Goal: Task Accomplishment & Management: Complete application form

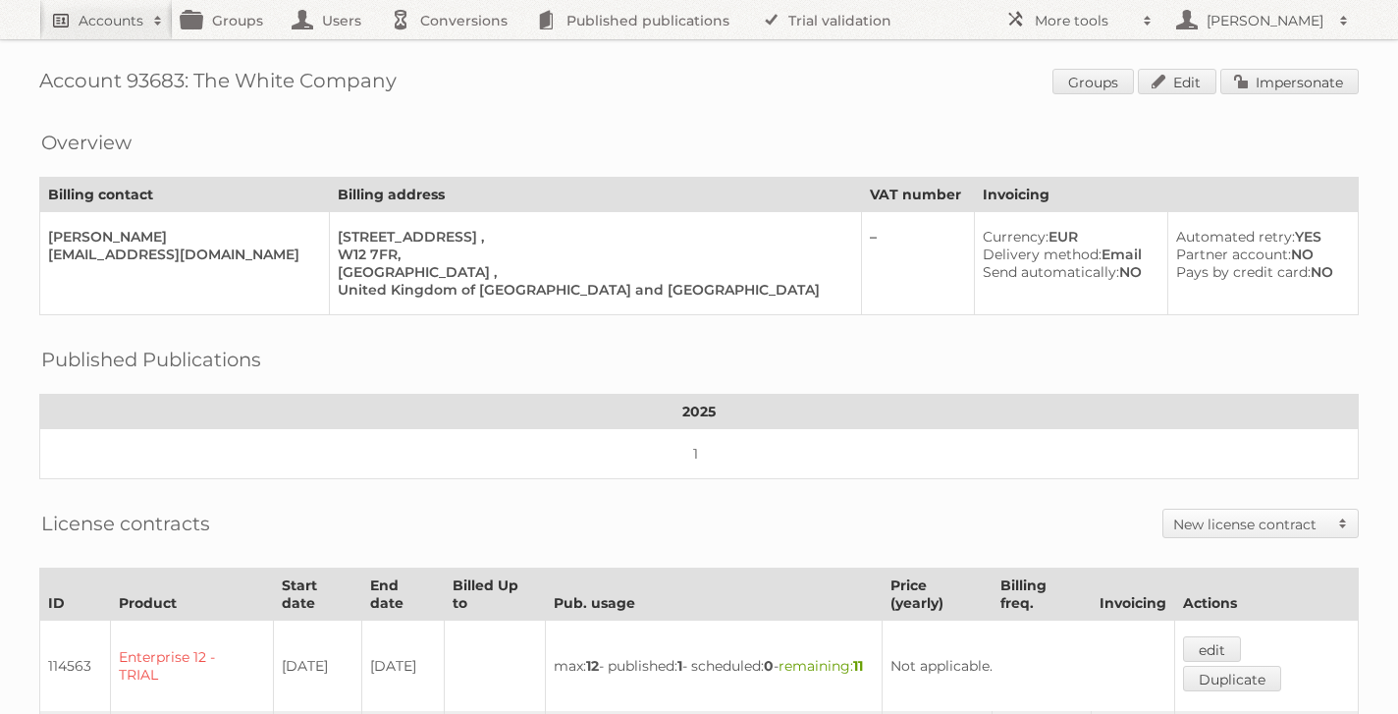
click at [121, 26] on h2 "Accounts" at bounding box center [111, 21] width 65 height 20
type input"] "tti"
click at [453, 50] on input "Search" at bounding box center [467, 64] width 29 height 29
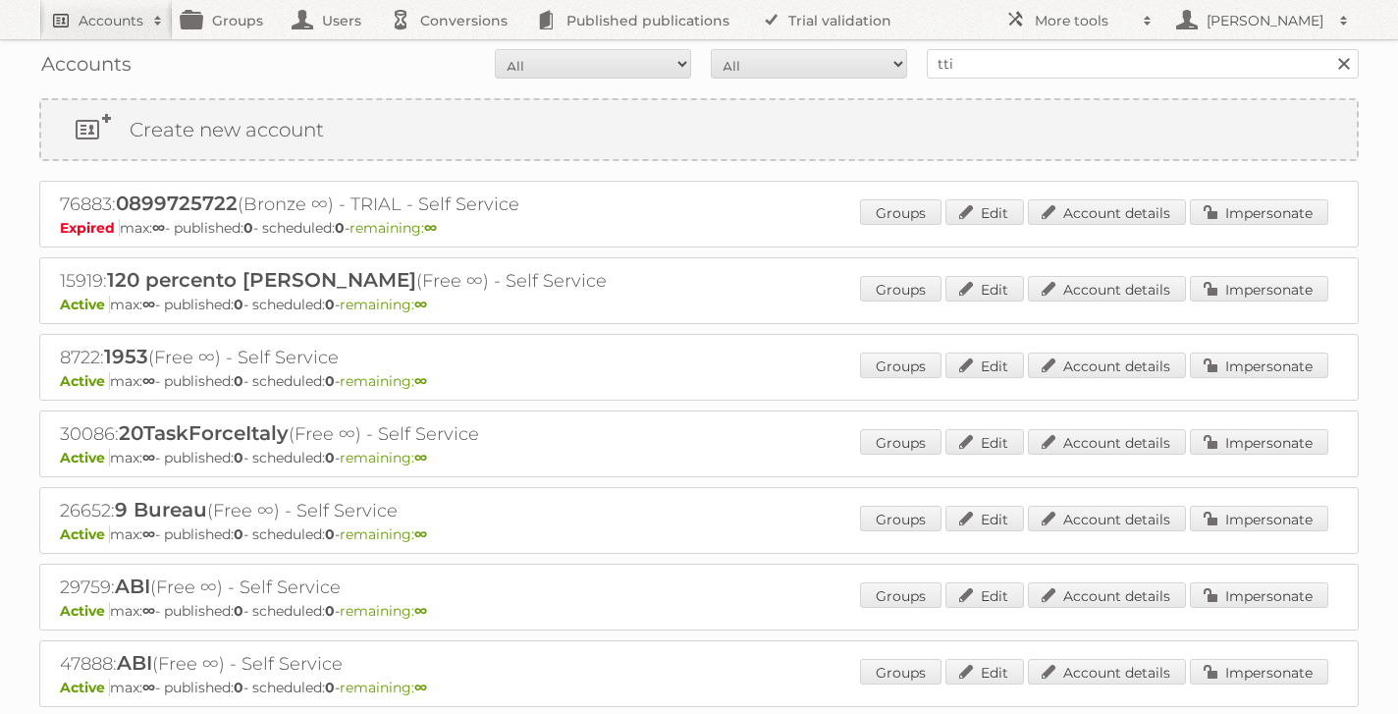
click at [115, 20] on h2 "Accounts" at bounding box center [111, 21] width 65 height 20
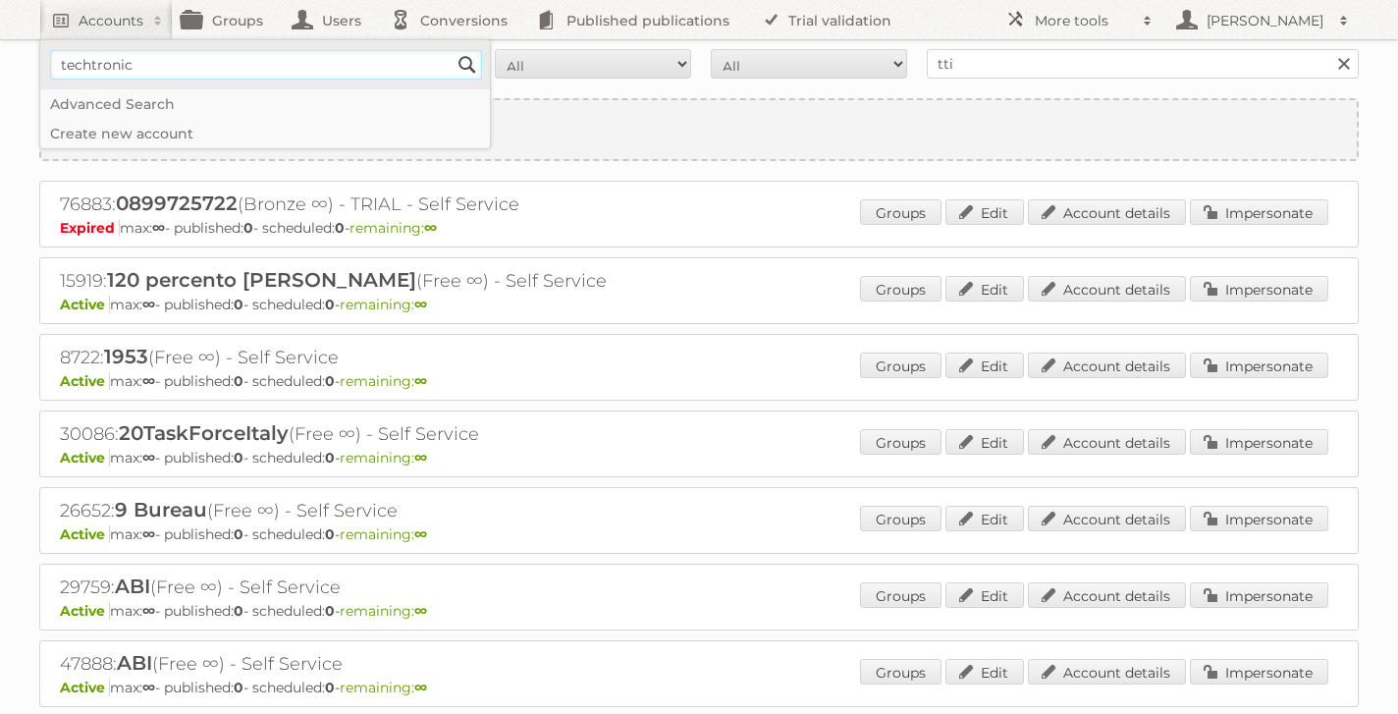
type input"] "techtronic"
click at [453, 50] on input "Search" at bounding box center [467, 64] width 29 height 29
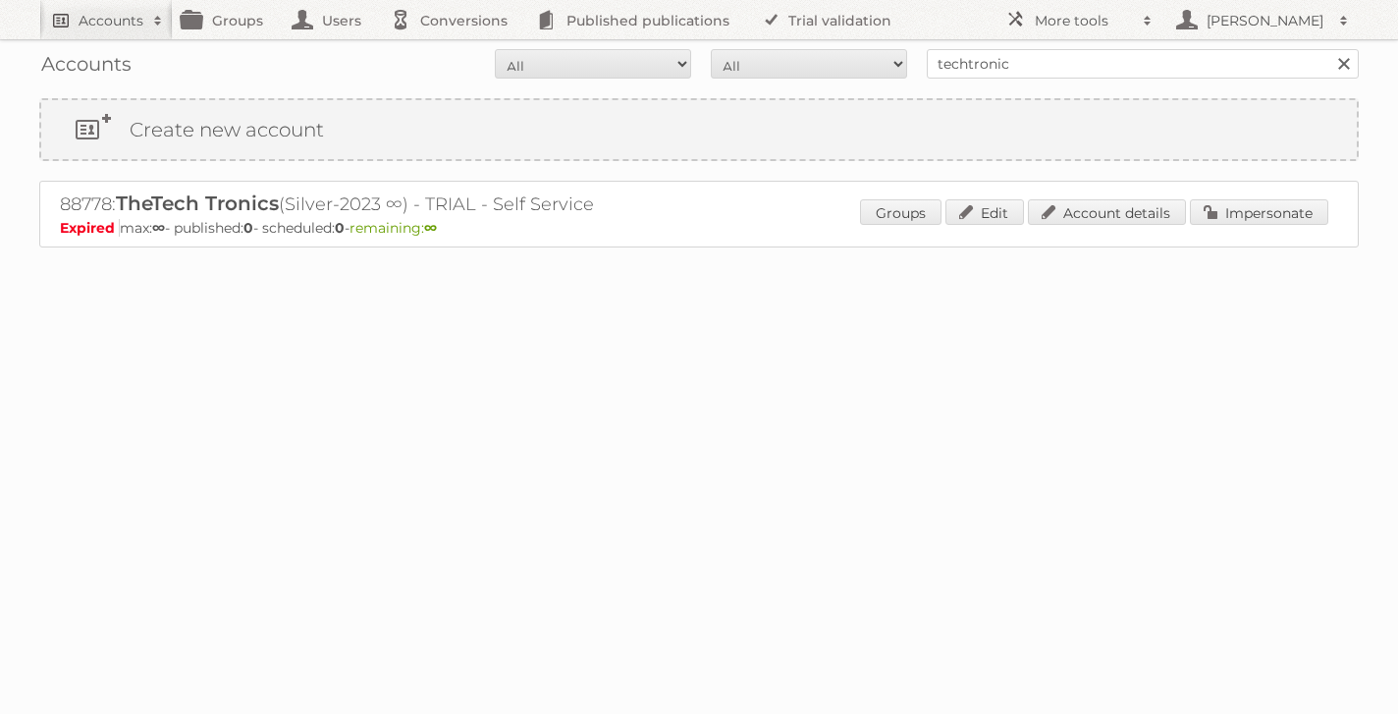
click at [114, 22] on h2 "Accounts" at bounding box center [111, 21] width 65 height 20
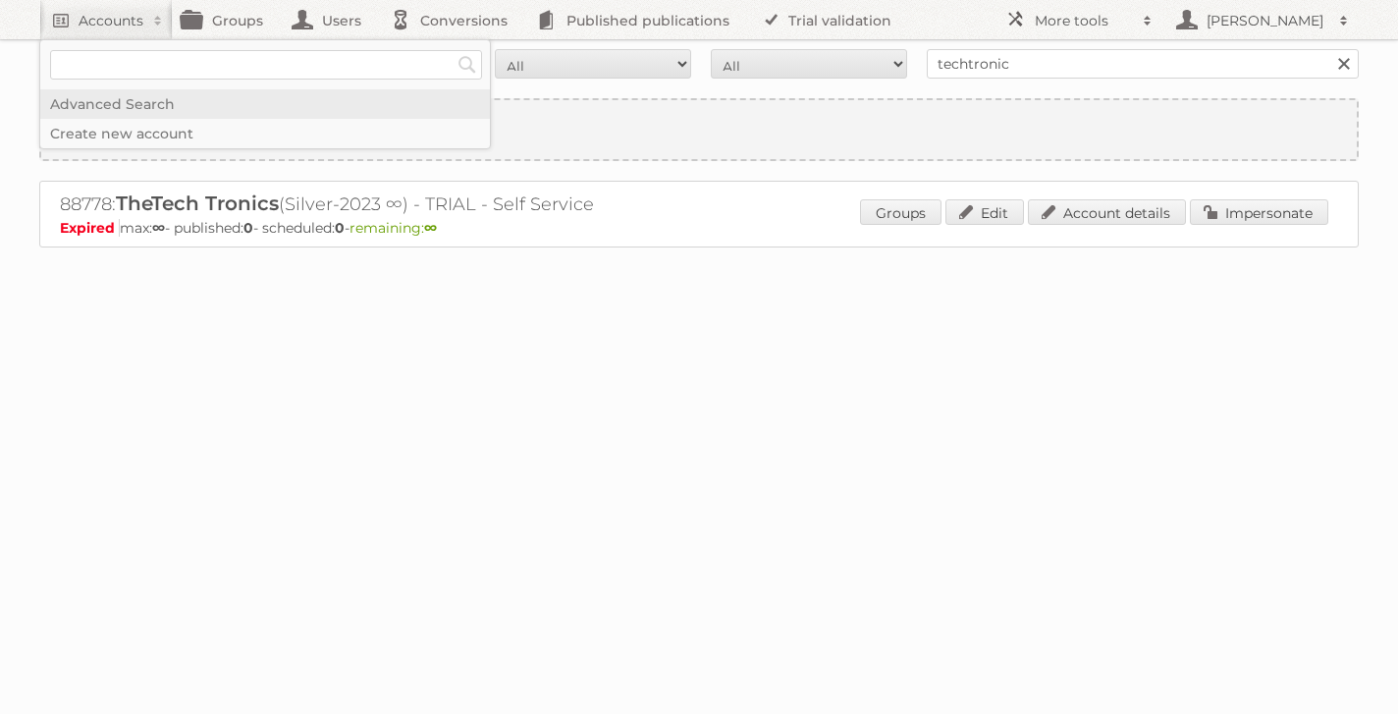
click at [109, 102] on link "Advanced Search" at bounding box center [265, 103] width 450 height 29
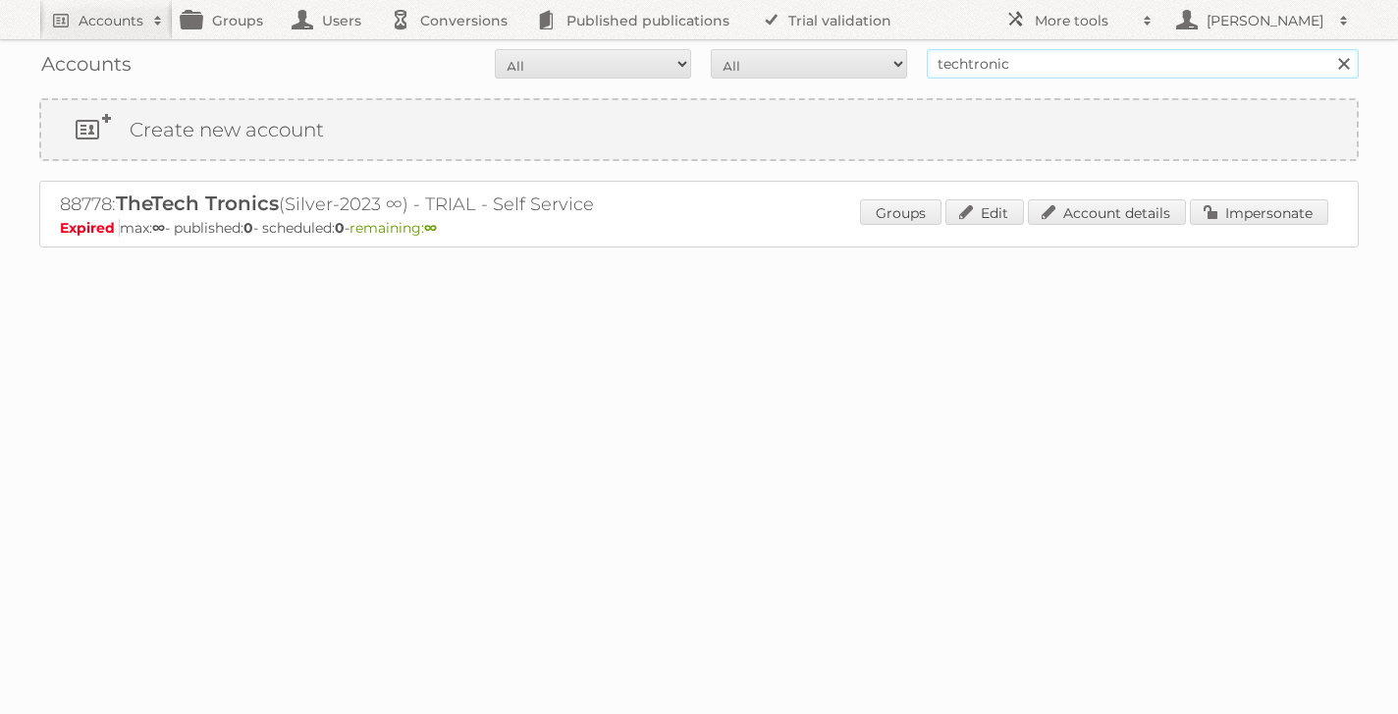
click at [1041, 64] on input "techtronic" at bounding box center [1143, 63] width 432 height 29
drag, startPoint x: 1041, startPoint y: 64, endPoint x: 832, endPoint y: 64, distance: 209.2
click at [833, 64] on form "All Active Expired Pending All Paid Trials Self service techtronic Search" at bounding box center [699, 63] width 1320 height 29
type input "tti"
click at [1329, 49] on input "Search" at bounding box center [1343, 63] width 29 height 29
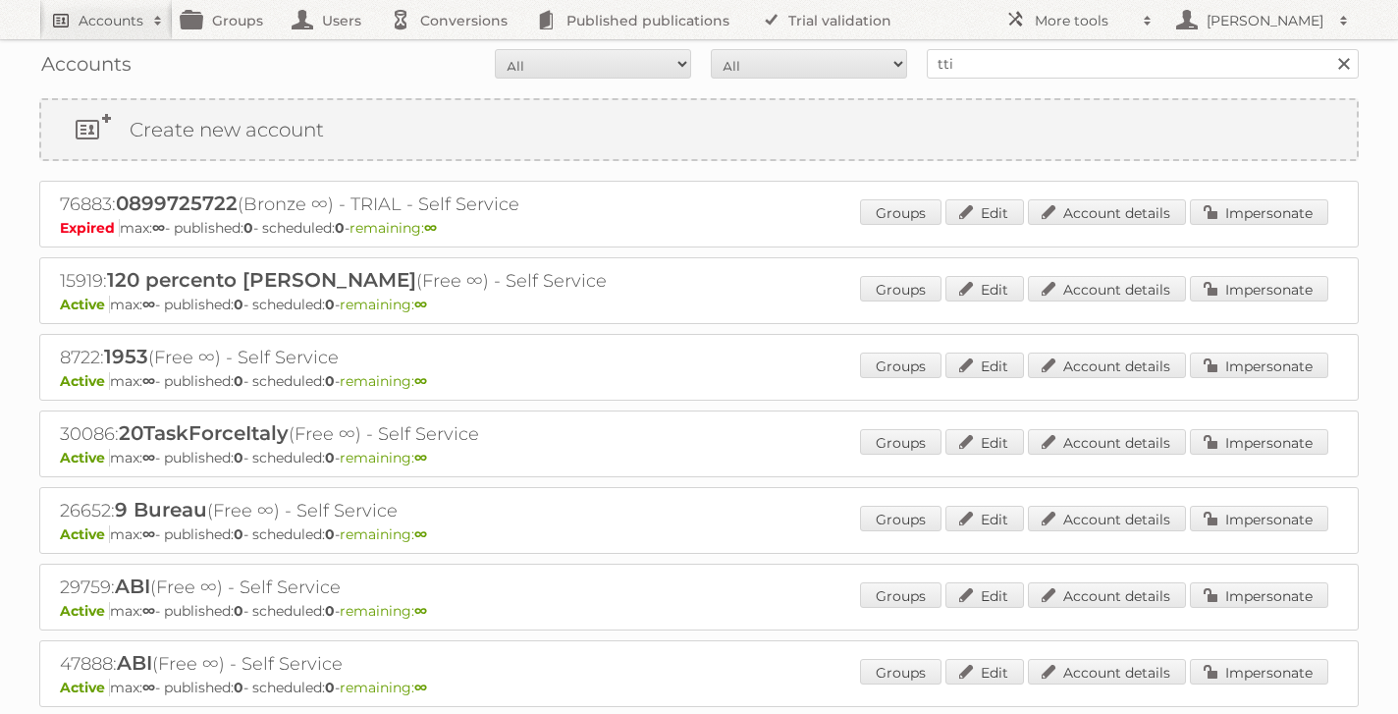
click at [154, 22] on span at bounding box center [157, 21] width 29 height 20
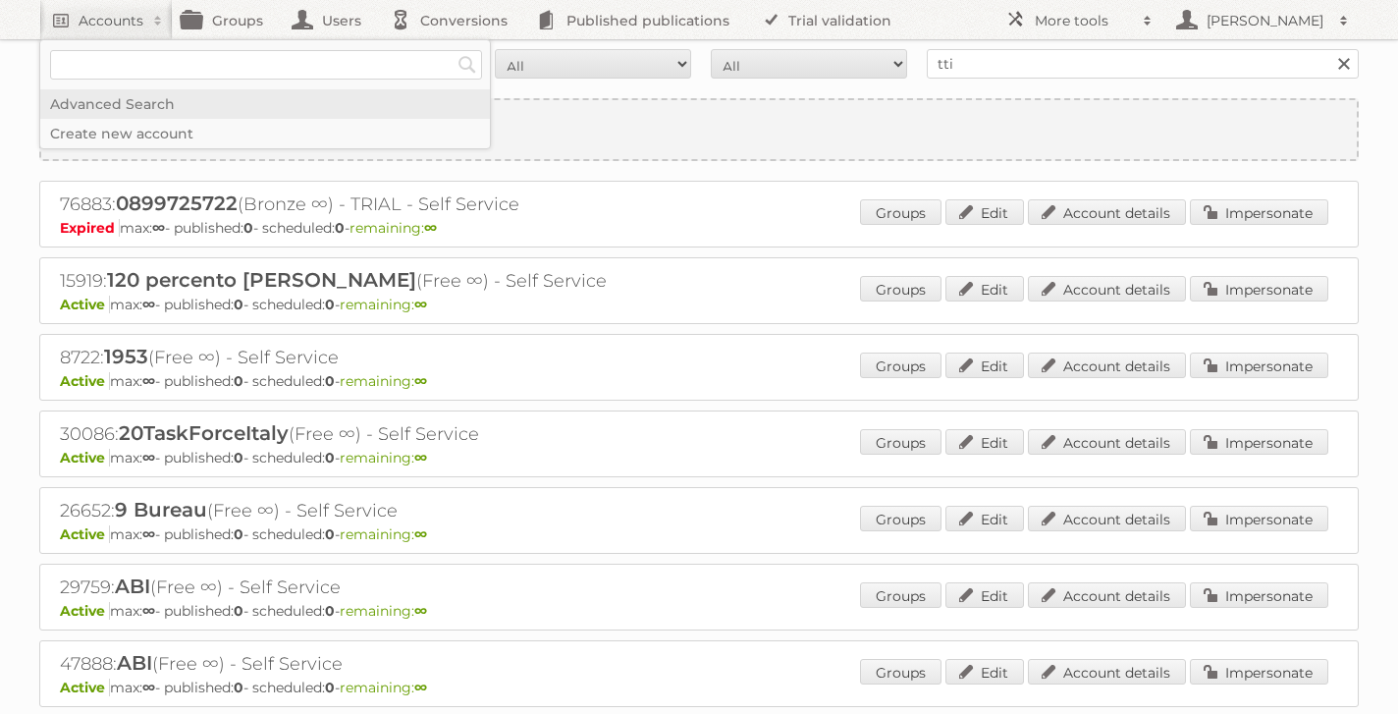
click at [121, 105] on link "Advanced Search" at bounding box center [265, 103] width 450 height 29
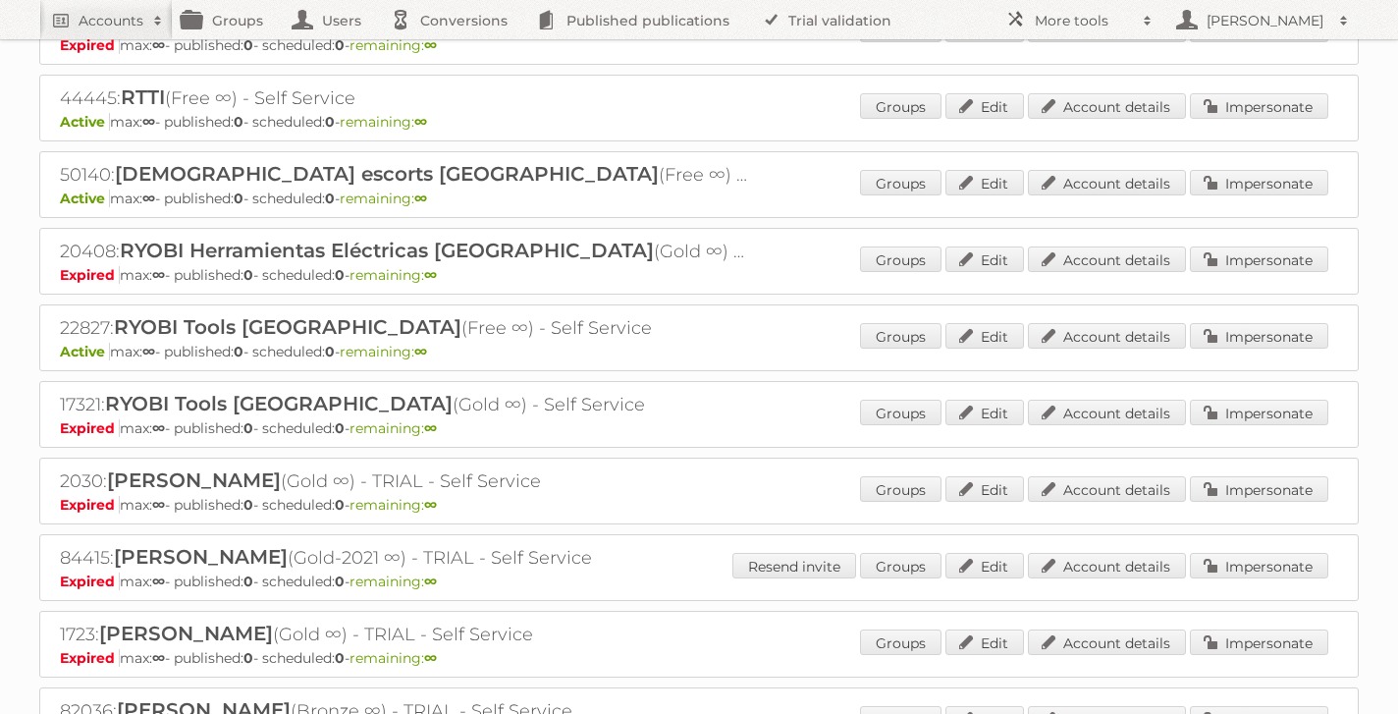
scroll to position [25273, 0]
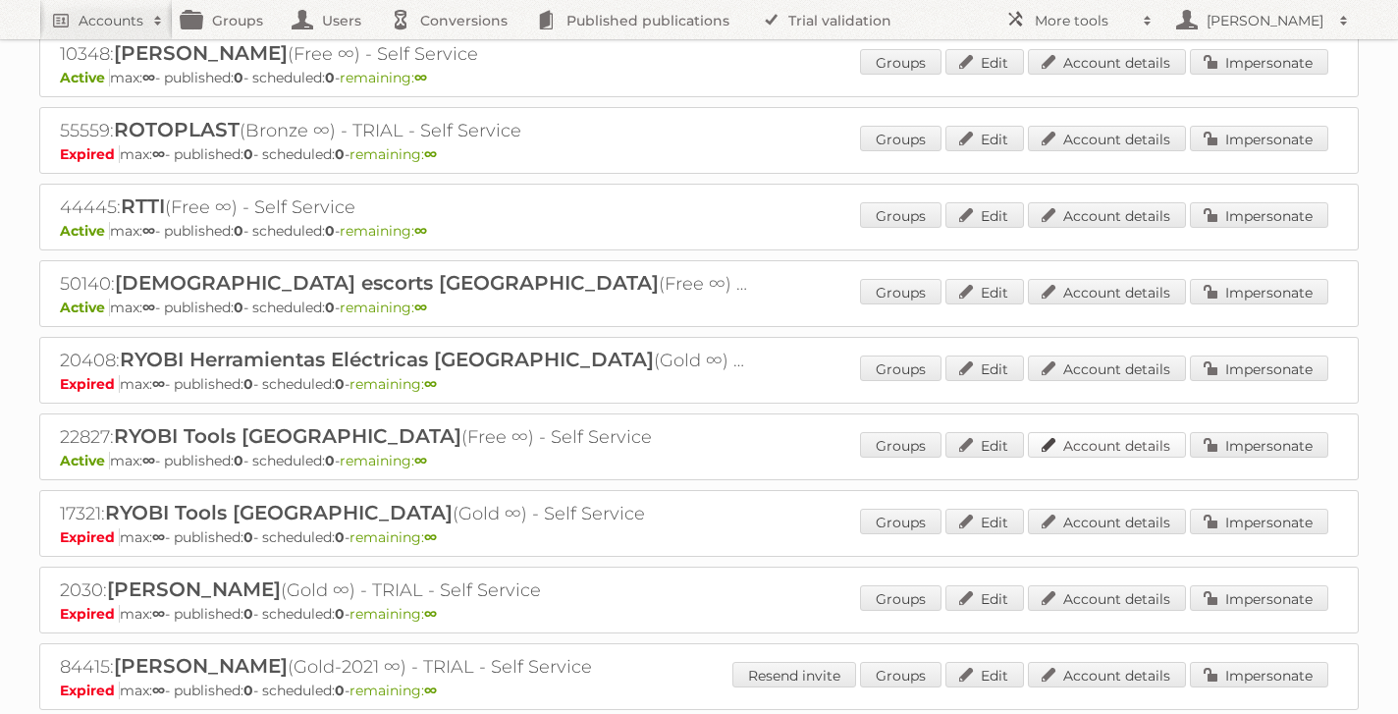
click at [1124, 432] on link "Account details" at bounding box center [1107, 445] width 158 height 26
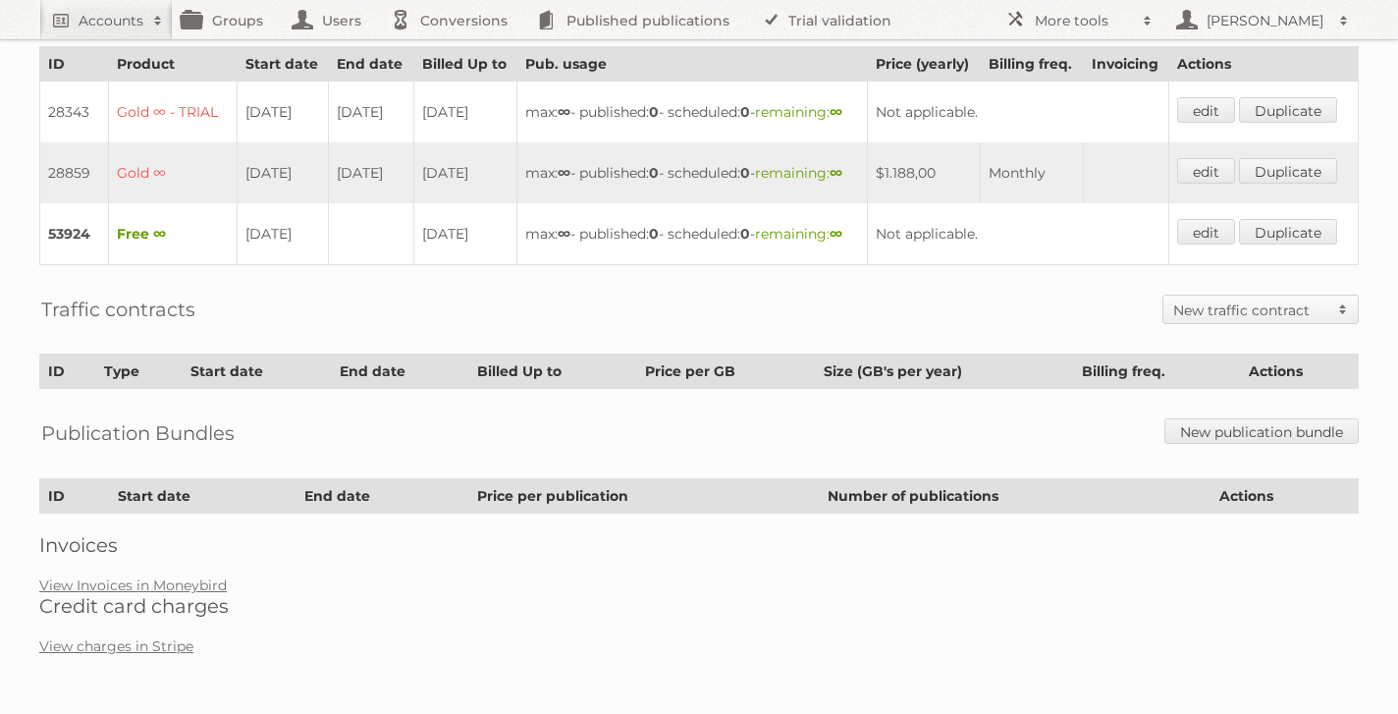
scroll to position [611, 0]
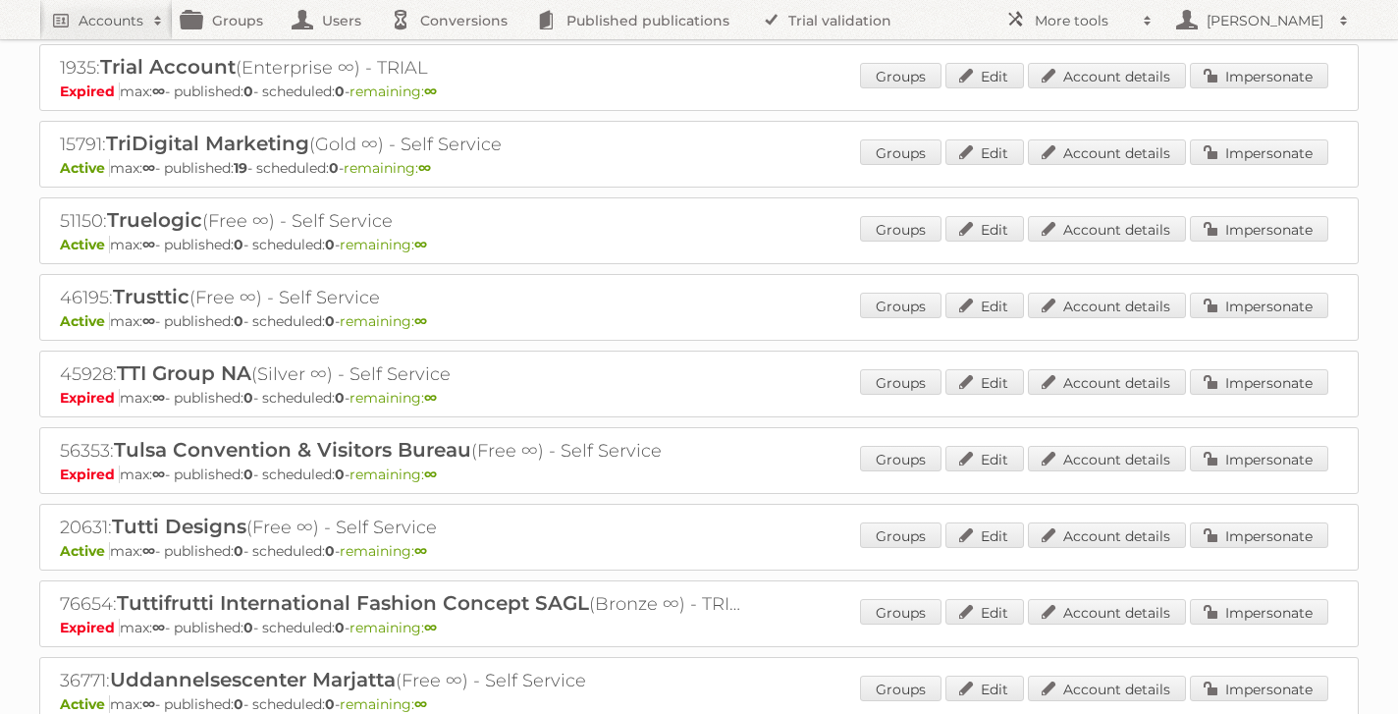
scroll to position [29708, 0]
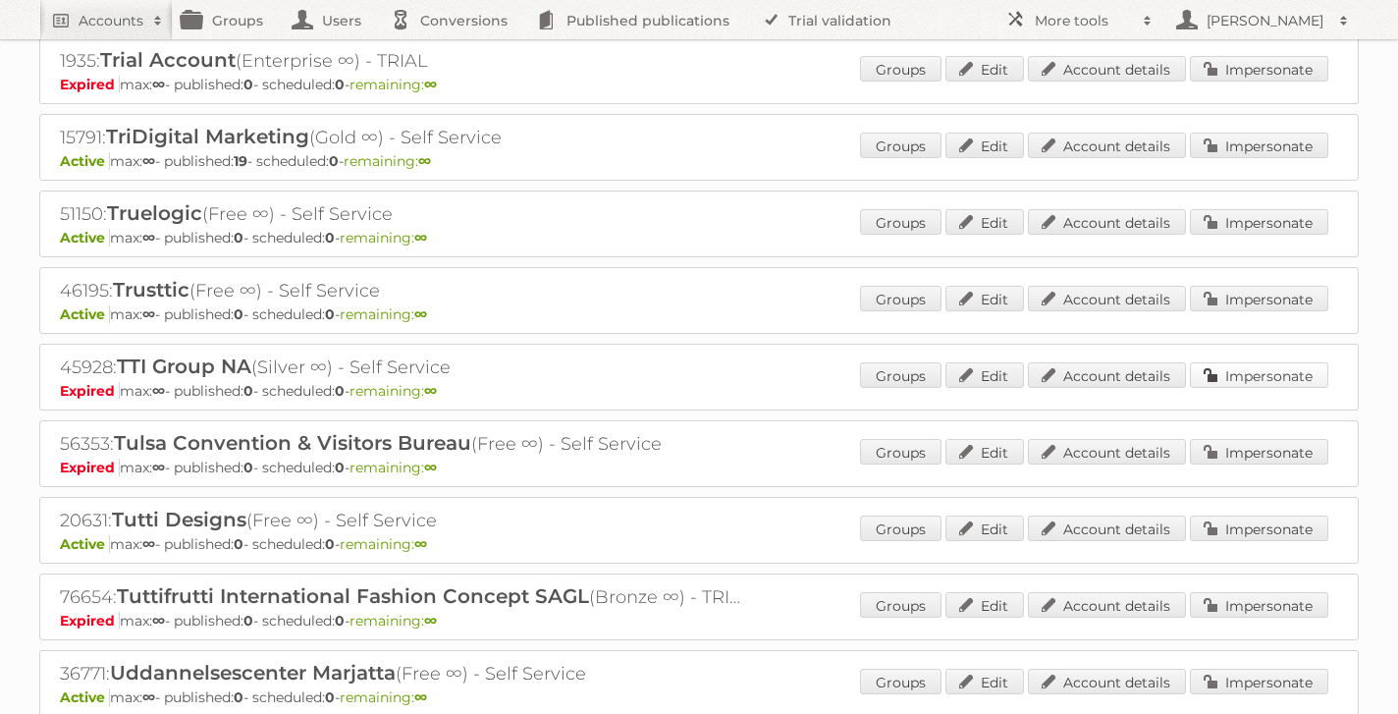
click at [1249, 362] on link "Impersonate" at bounding box center [1259, 375] width 138 height 26
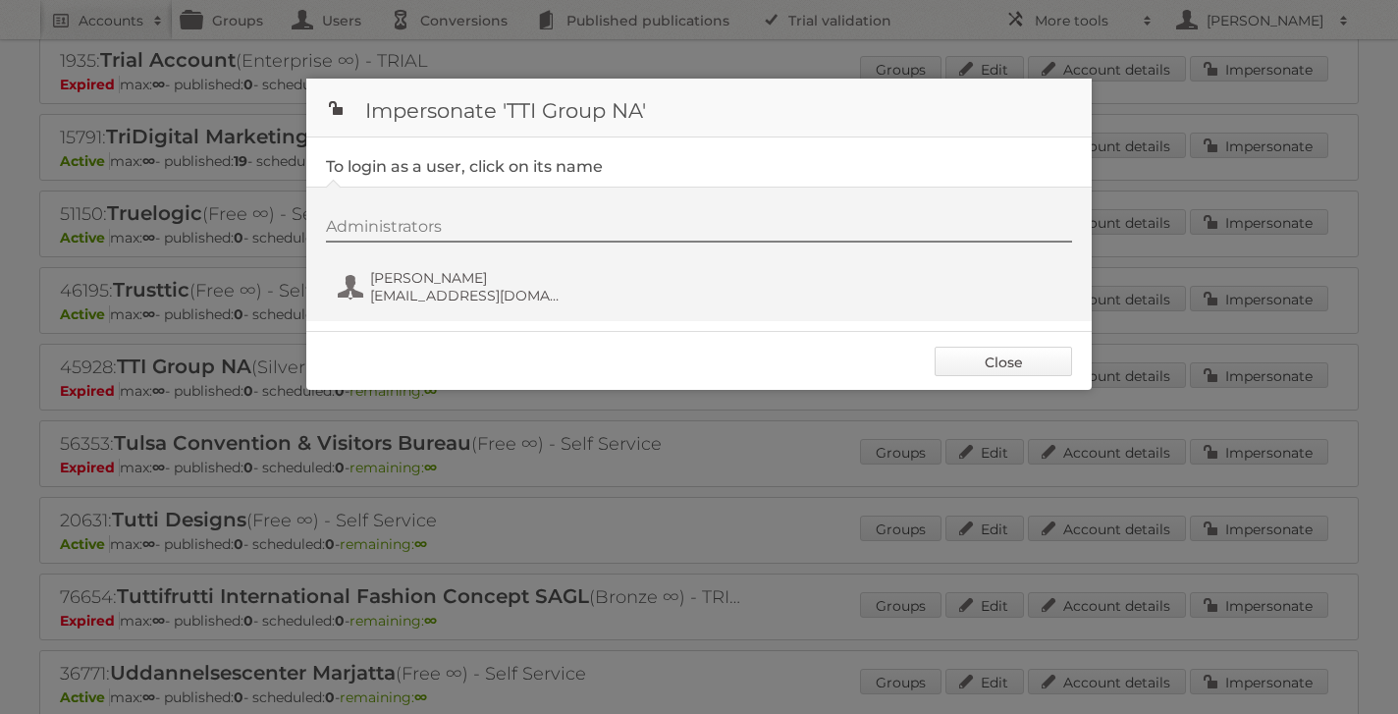
click at [1020, 358] on link "Close" at bounding box center [1003, 361] width 137 height 29
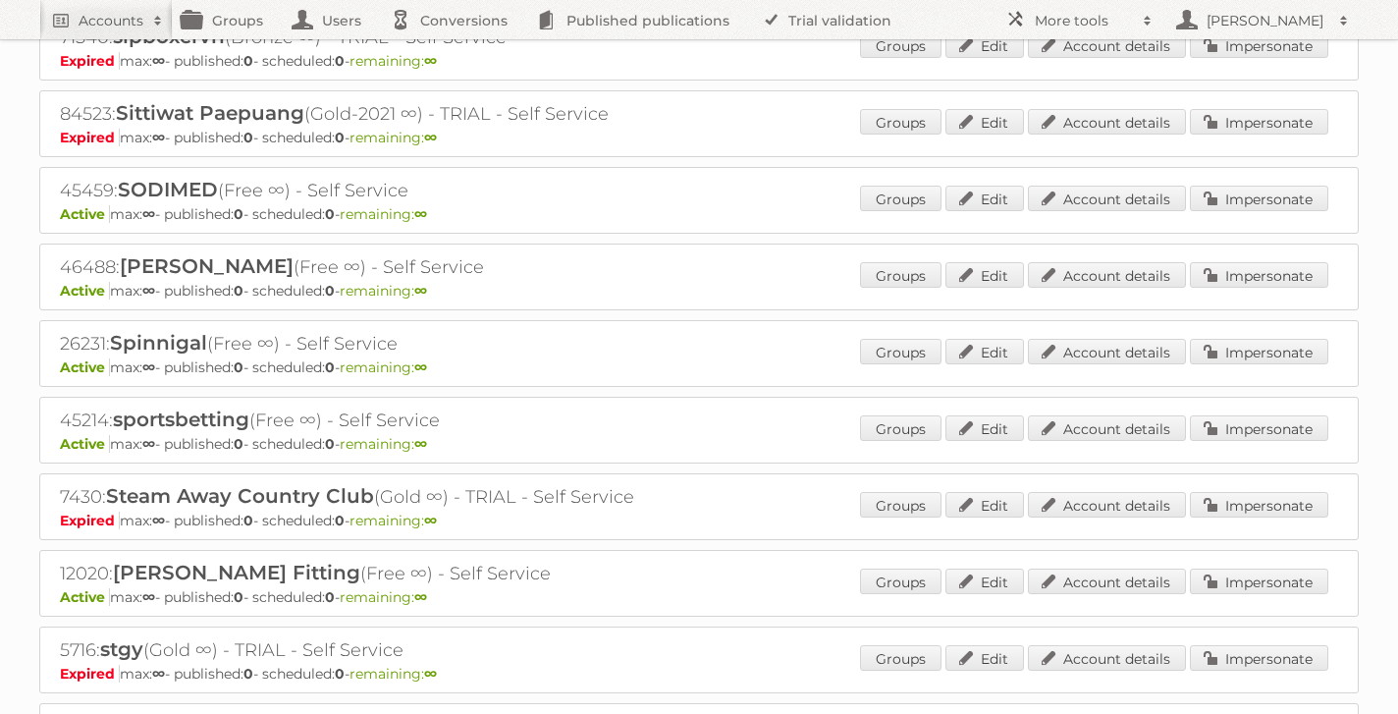
scroll to position [26619, 0]
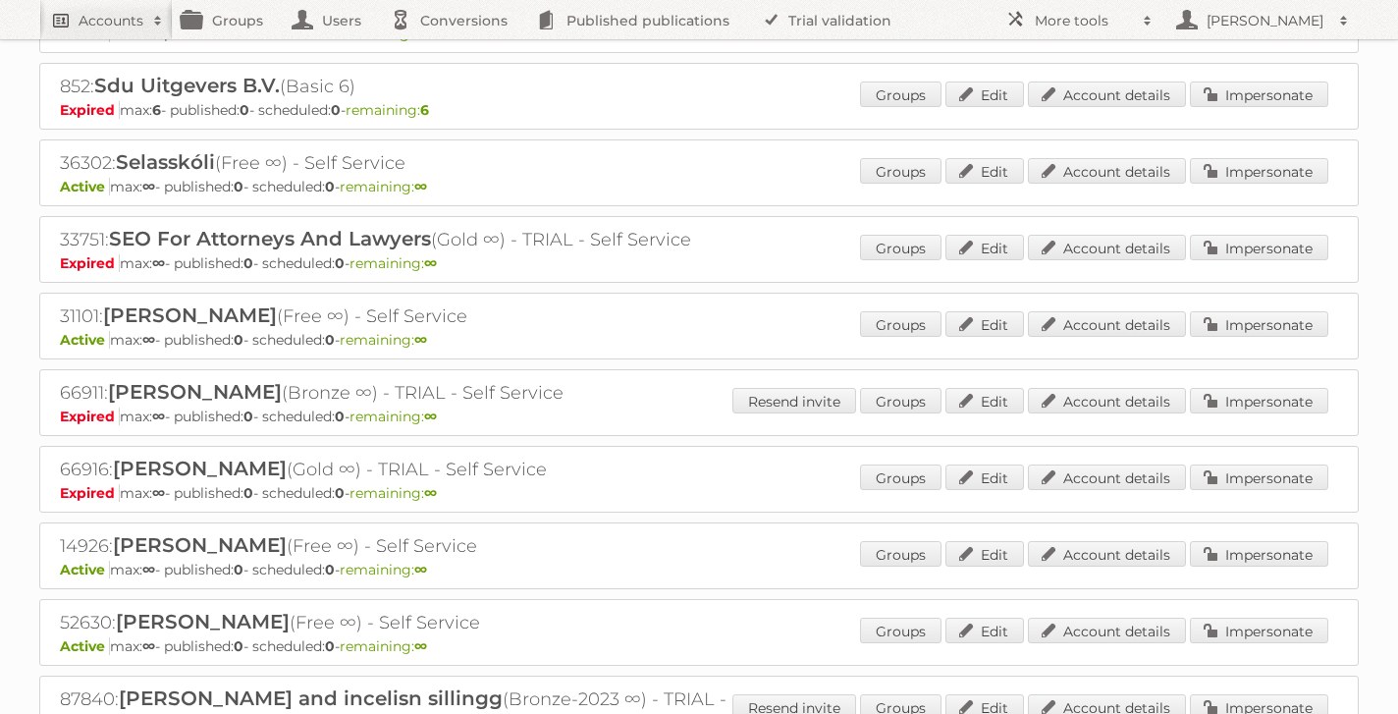
click at [145, 17] on span at bounding box center [157, 21] width 29 height 20
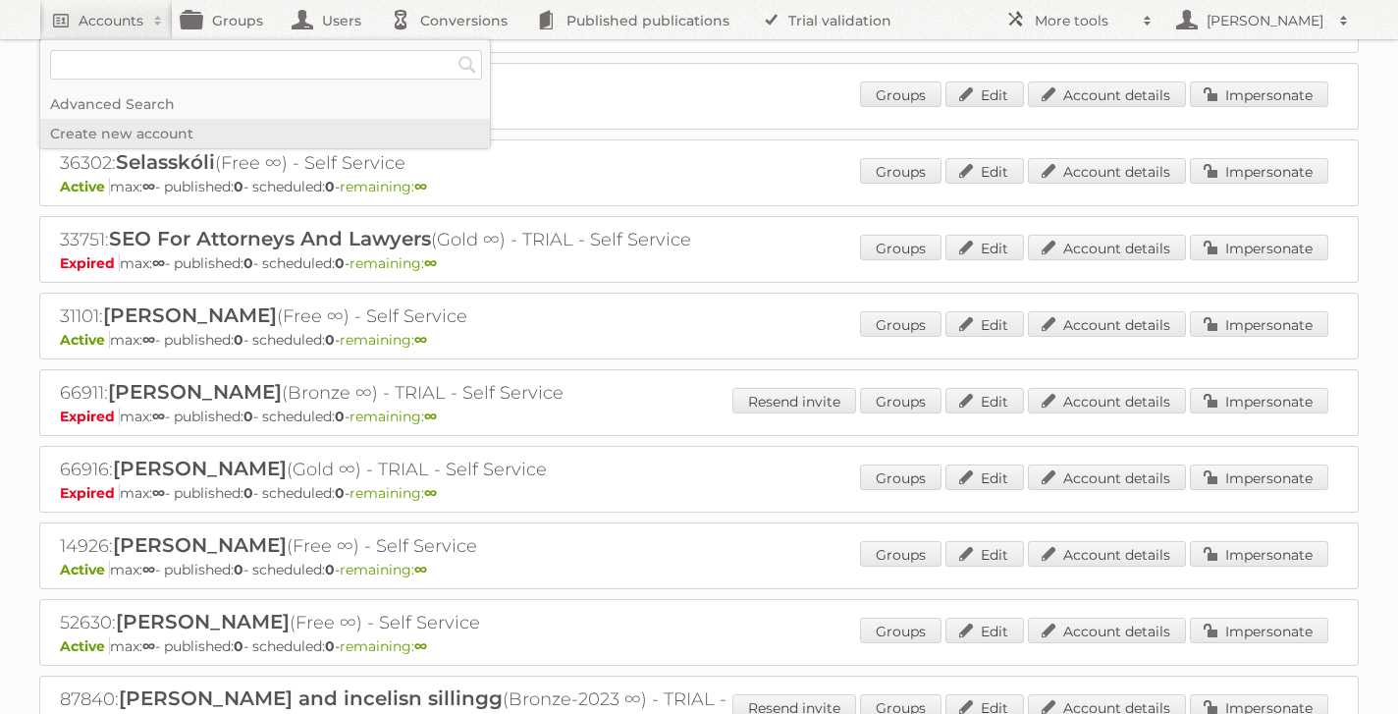
click at [131, 135] on link "Create new account" at bounding box center [265, 133] width 450 height 29
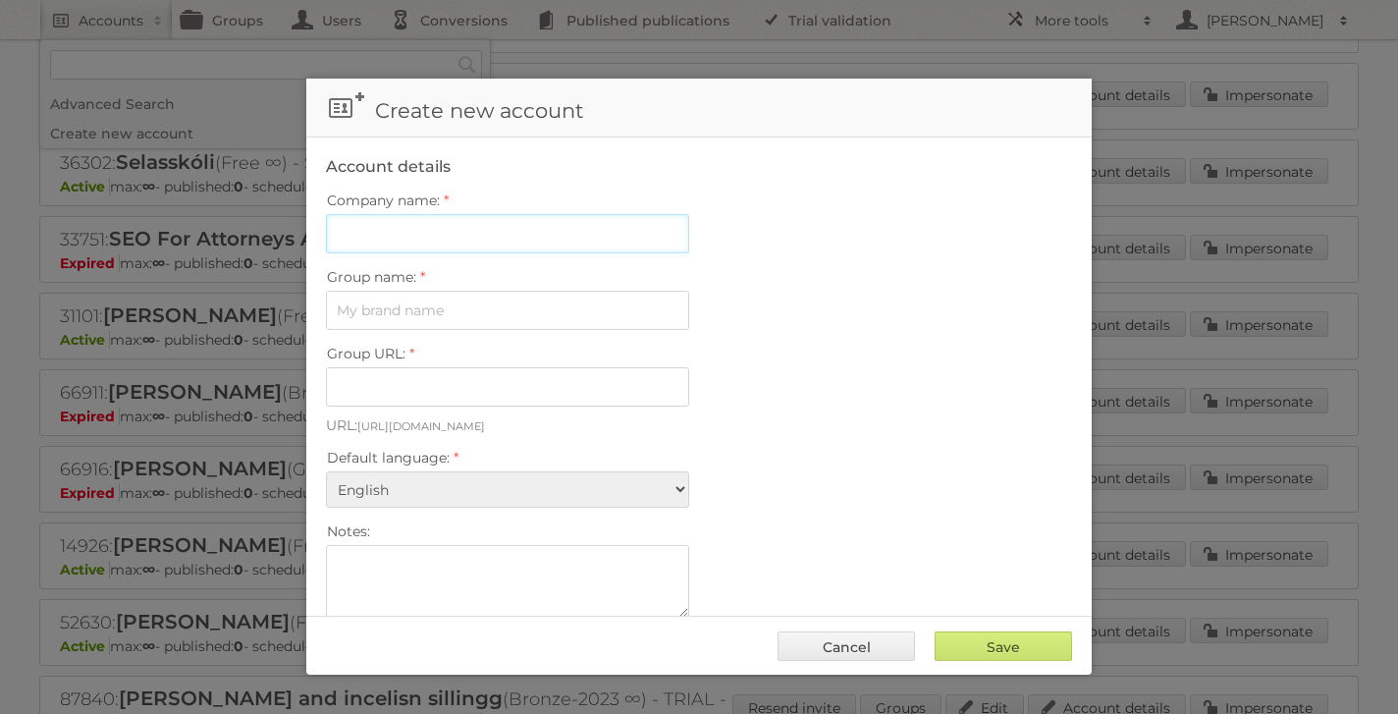
click at [398, 232] on input "Company name:" at bounding box center [507, 233] width 363 height 39
paste input "Techtronic Industries EMEA Ltd."
type input "Techtronic Industries EMEA Ltd."
click at [416, 316] on input "Group name:" at bounding box center [507, 310] width 363 height 39
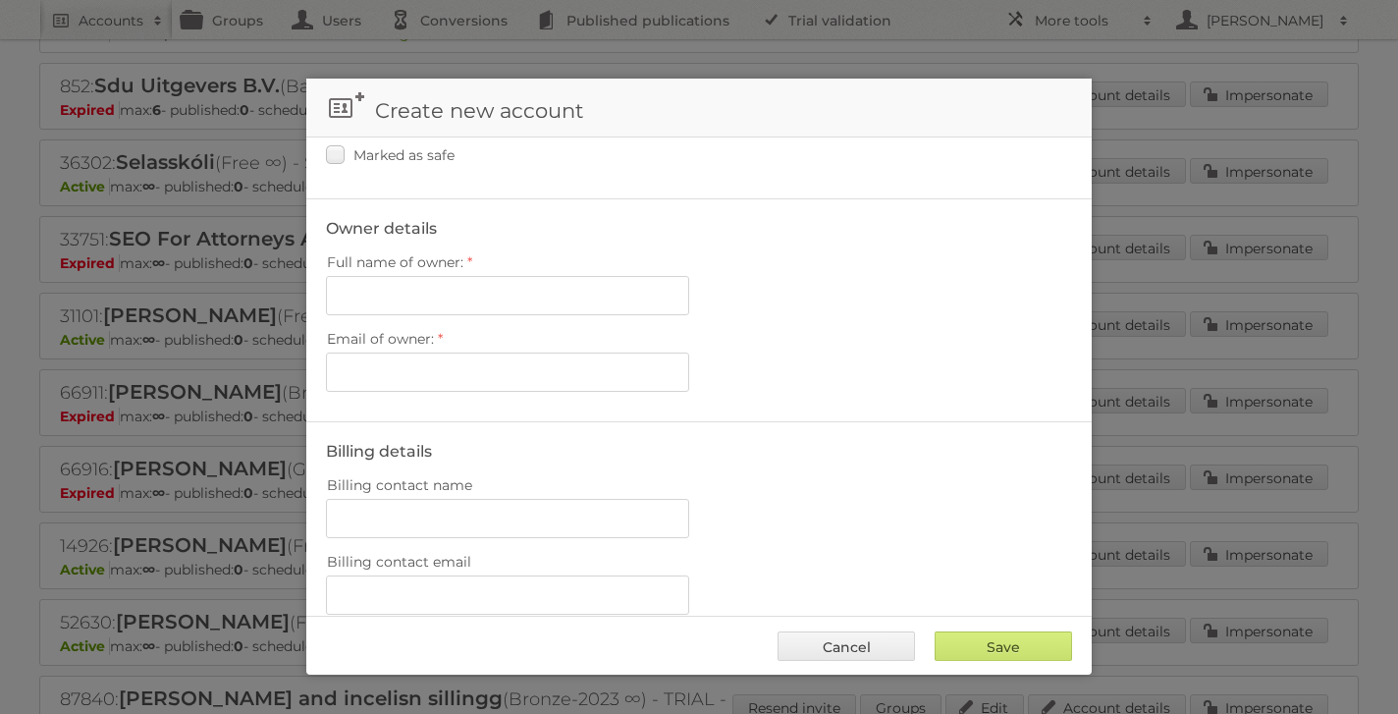
scroll to position [572, 0]
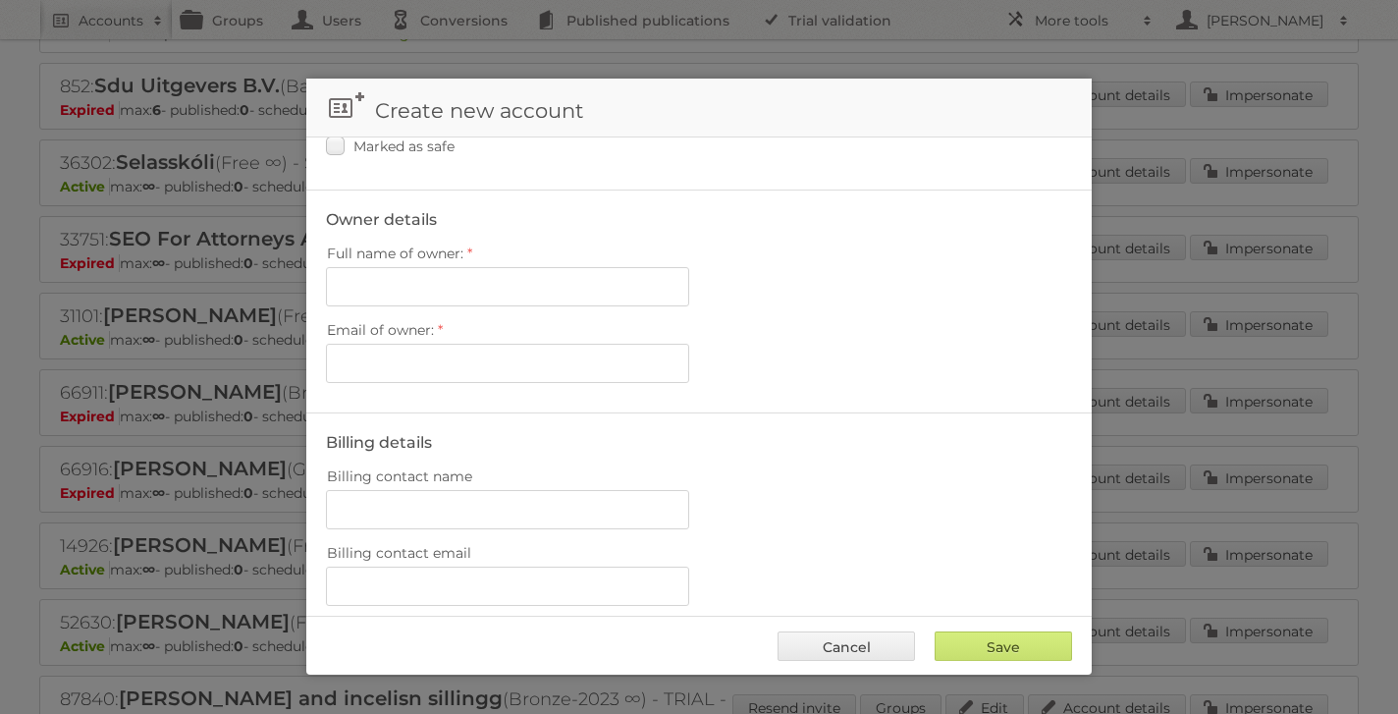
type input "Ryobi"
click at [388, 281] on input "Full name of owner:" at bounding box center [507, 286] width 363 height 39
paste input "[PERSON_NAME]"
type input "[PERSON_NAME]"
click at [402, 357] on input "Email of owner:" at bounding box center [507, 363] width 363 height 39
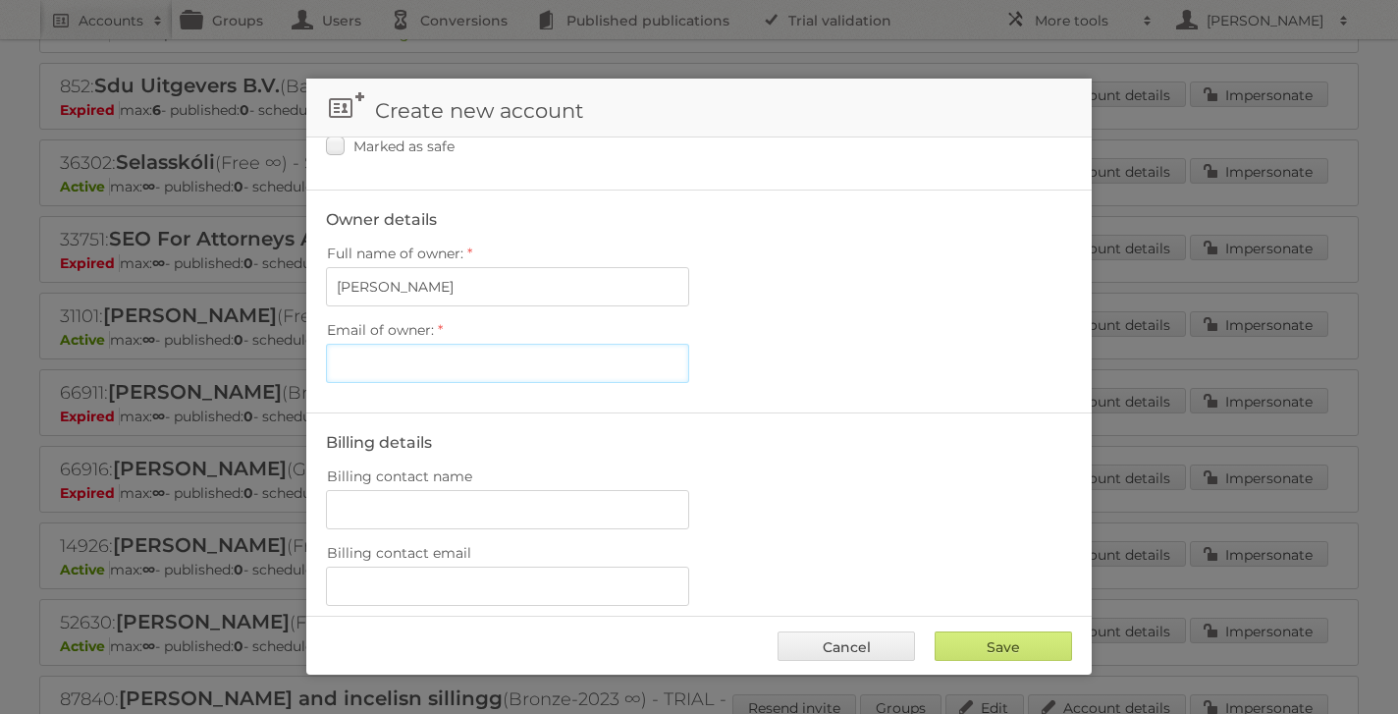
paste input "[PERSON_NAME][EMAIL_ADDRESS][PERSON_NAME][DOMAIN_NAME]"
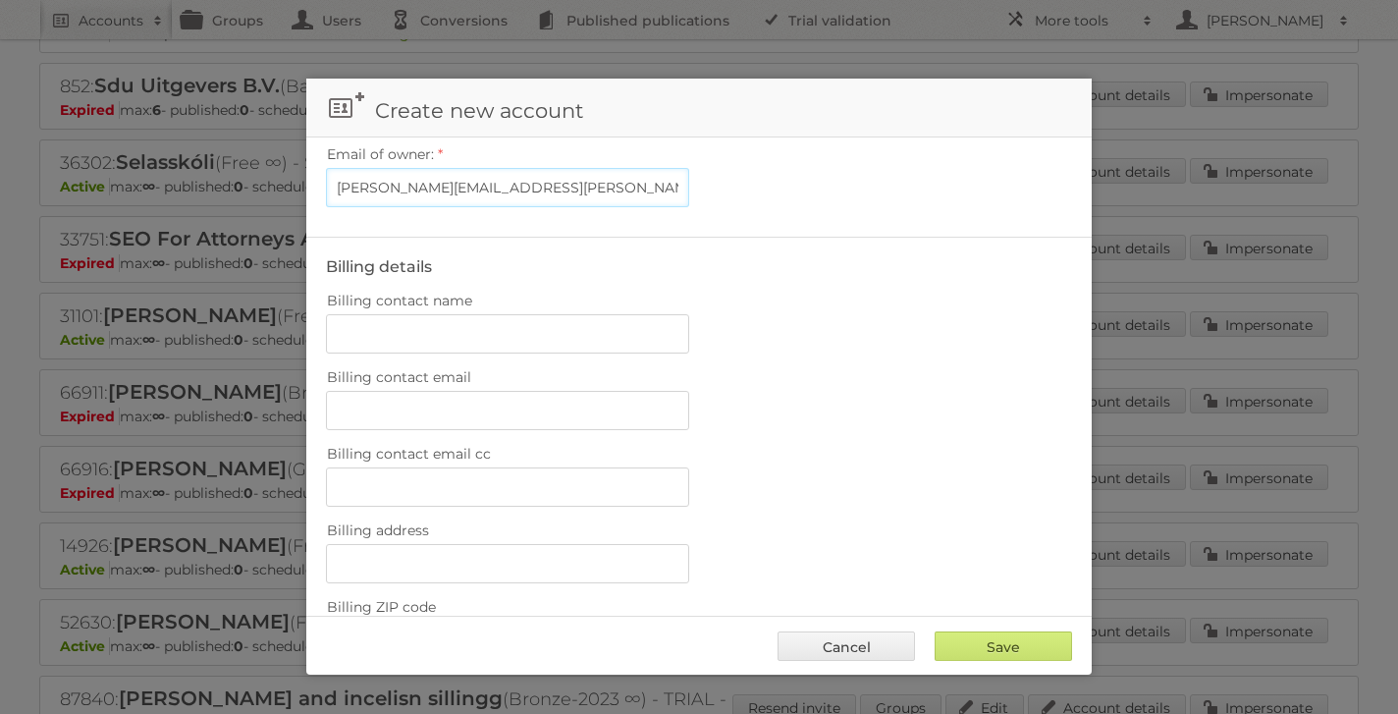
scroll to position [761, 0]
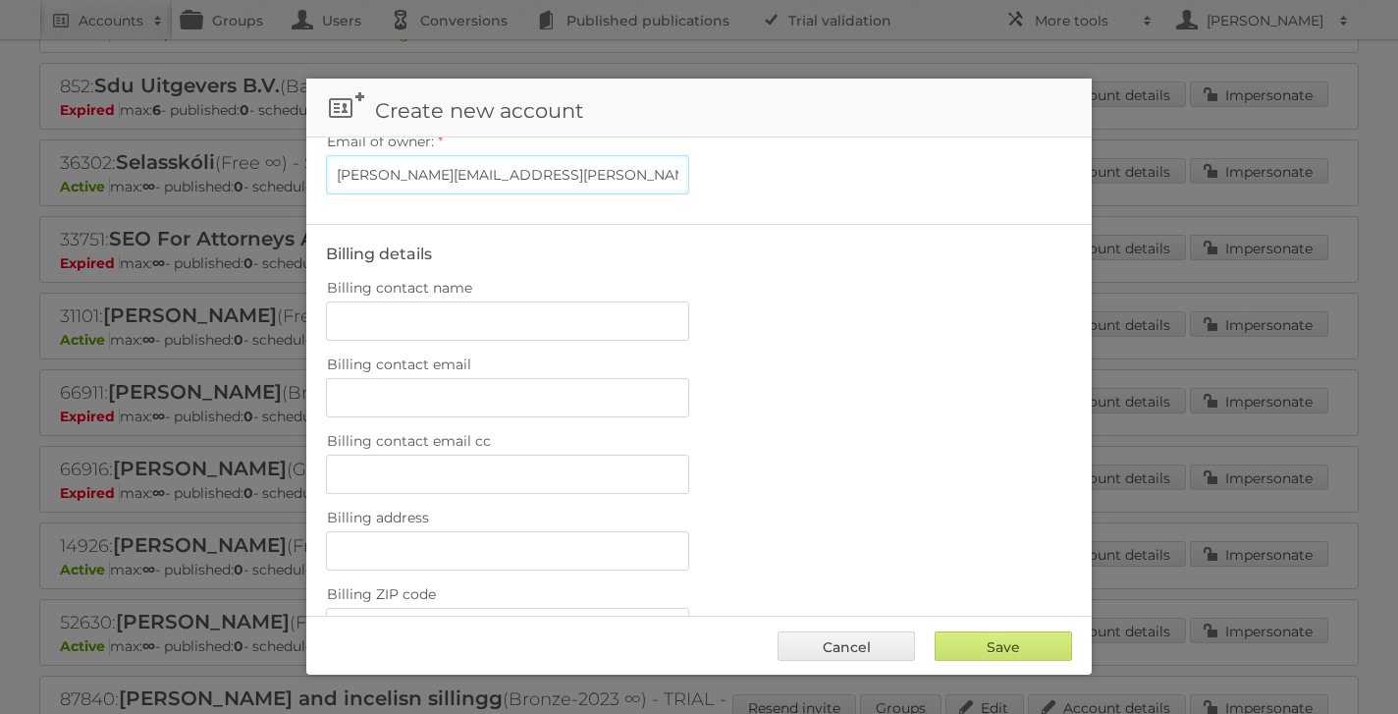
type input "[PERSON_NAME][EMAIL_ADDRESS][PERSON_NAME][DOMAIN_NAME]"
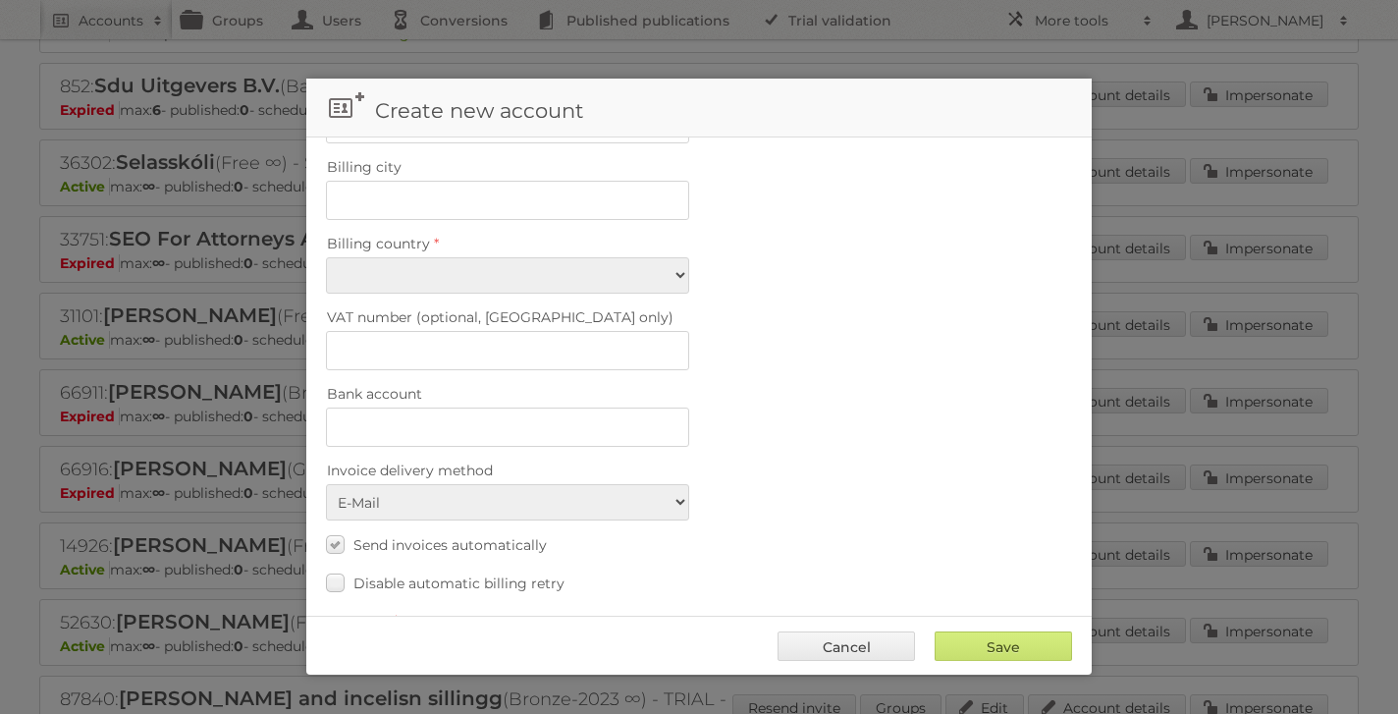
scroll to position [1318, 0]
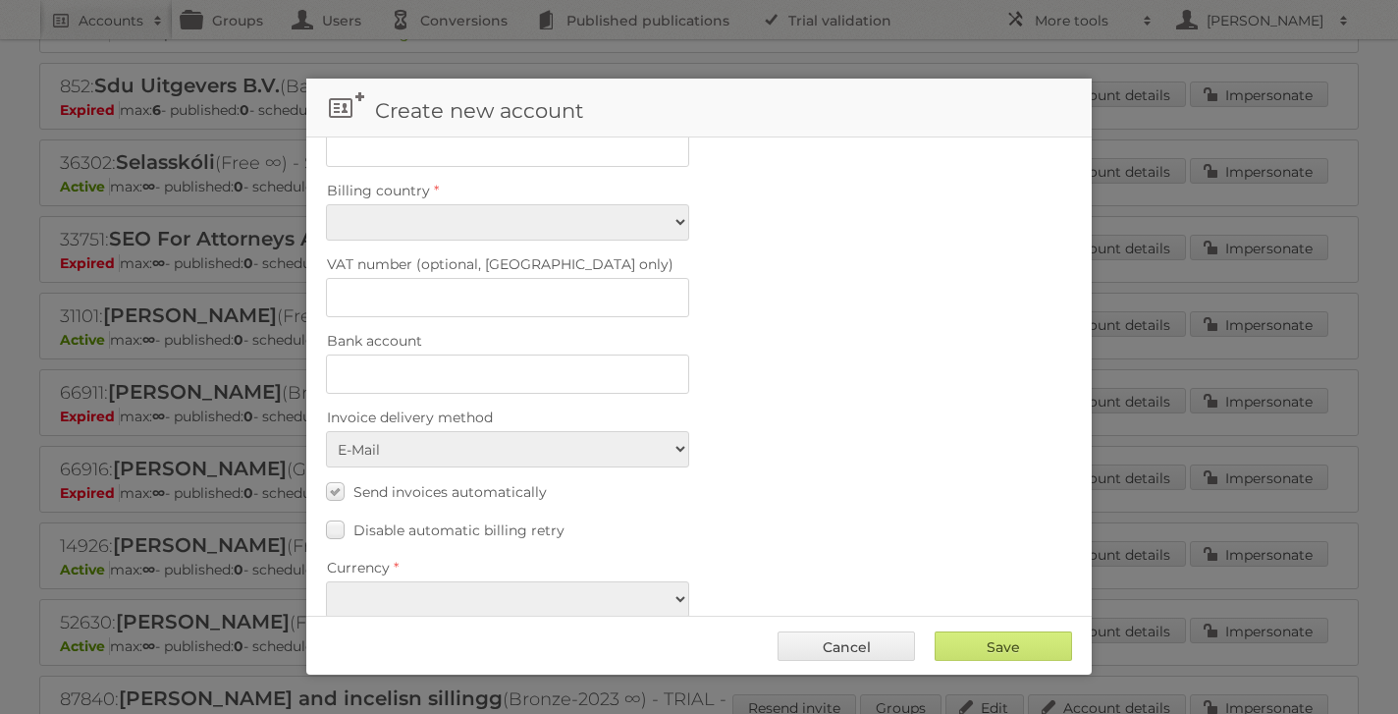
click at [690, 574] on div "Currency EUR USD" at bounding box center [699, 586] width 746 height 64
click at [674, 581] on select "EUR USD" at bounding box center [507, 599] width 363 height 36
select select "eur"
click at [1008, 650] on input "Save" at bounding box center [1003, 645] width 137 height 29
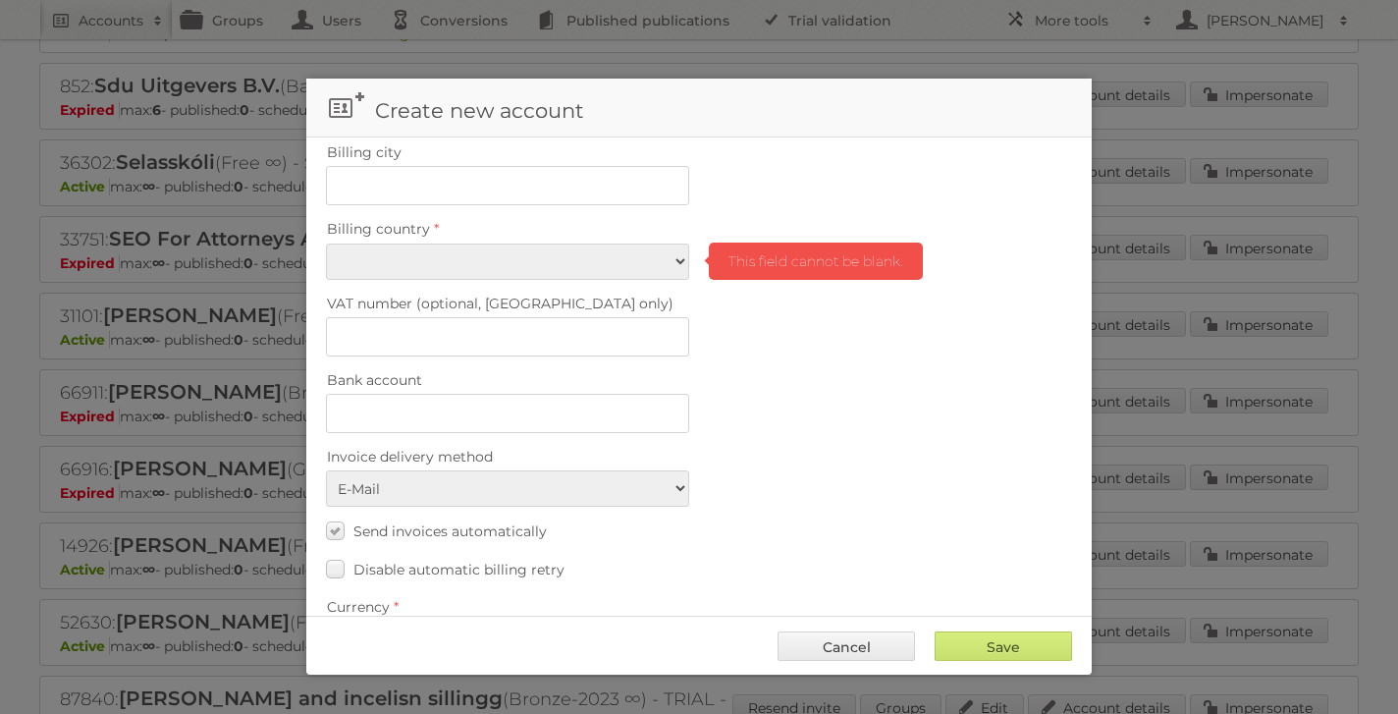
scroll to position [1263, 0]
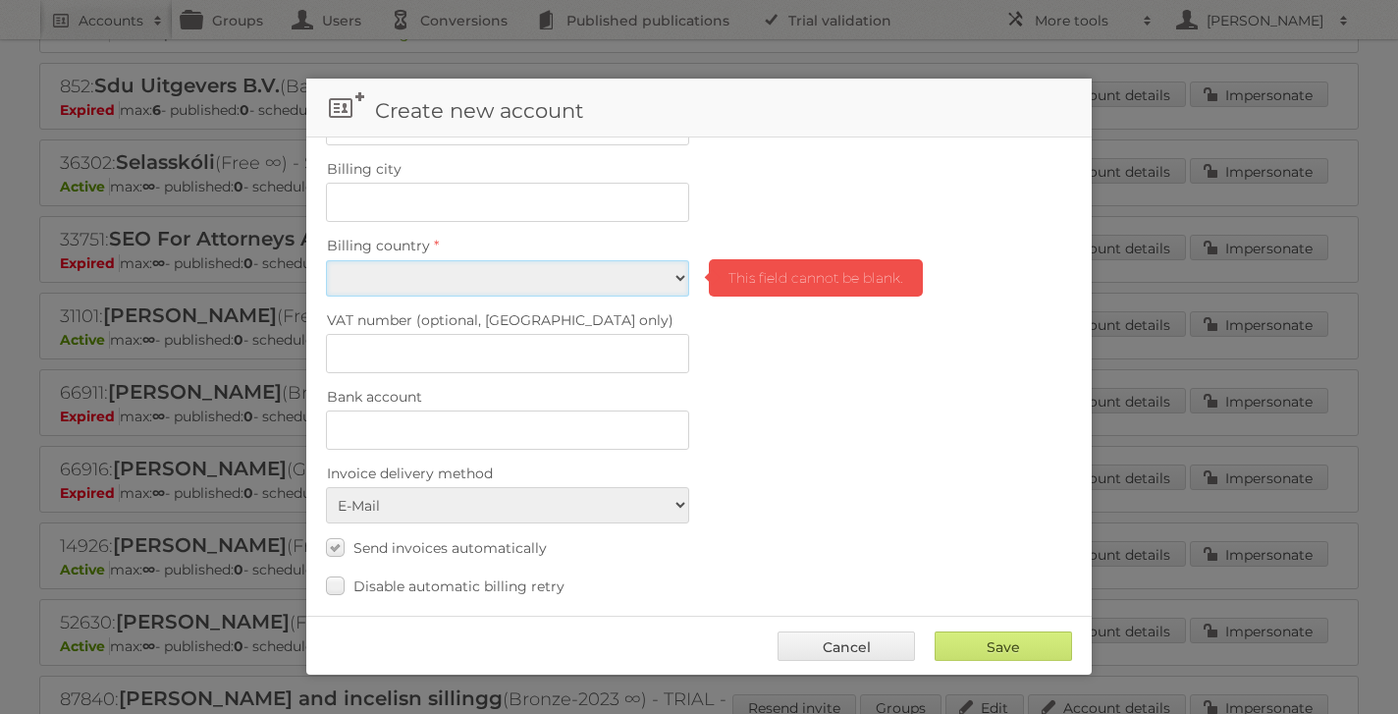
click at [666, 260] on select "Afghanistan Åland Islands Albania Algeria American Samoa Andorra Angola Anguill…" at bounding box center [507, 278] width 363 height 36
select select "GB"
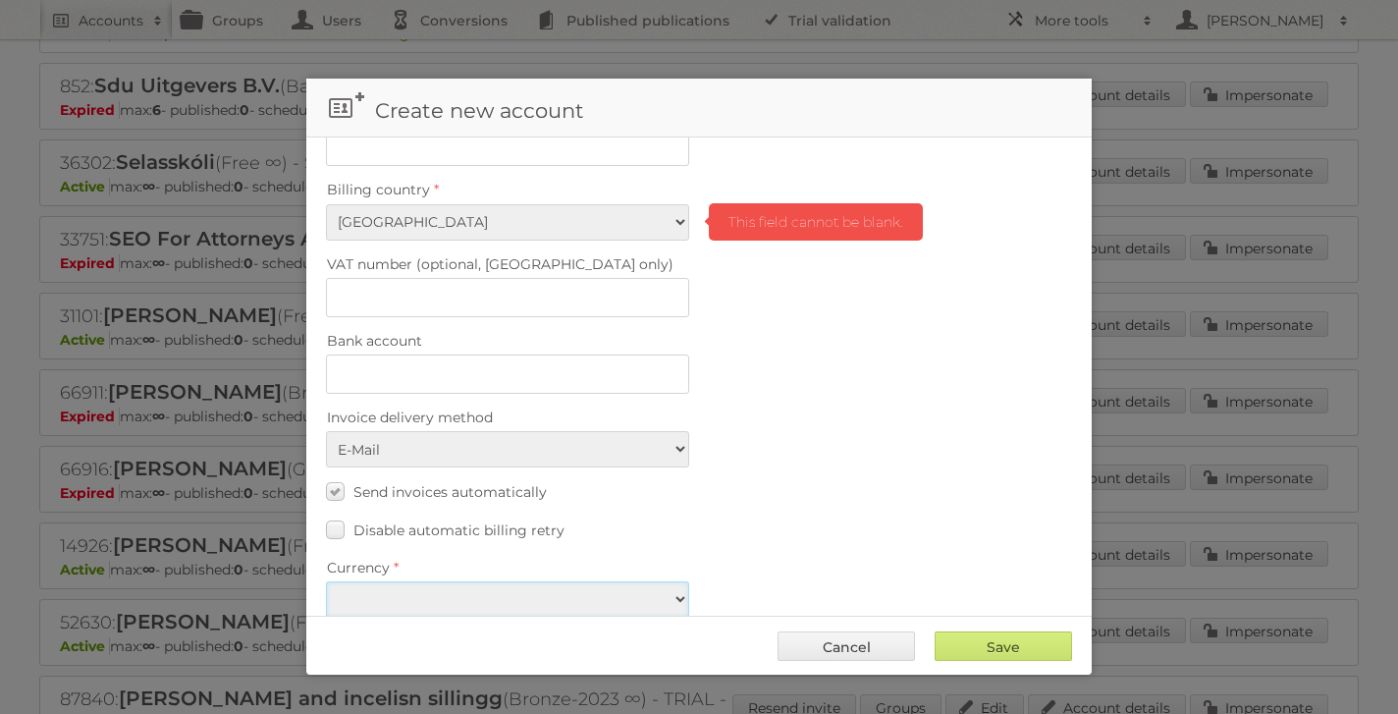
click at [670, 581] on select "EUR USD" at bounding box center [507, 599] width 363 height 36
select select "eur"
click at [973, 642] on input "Save" at bounding box center [1003, 645] width 137 height 29
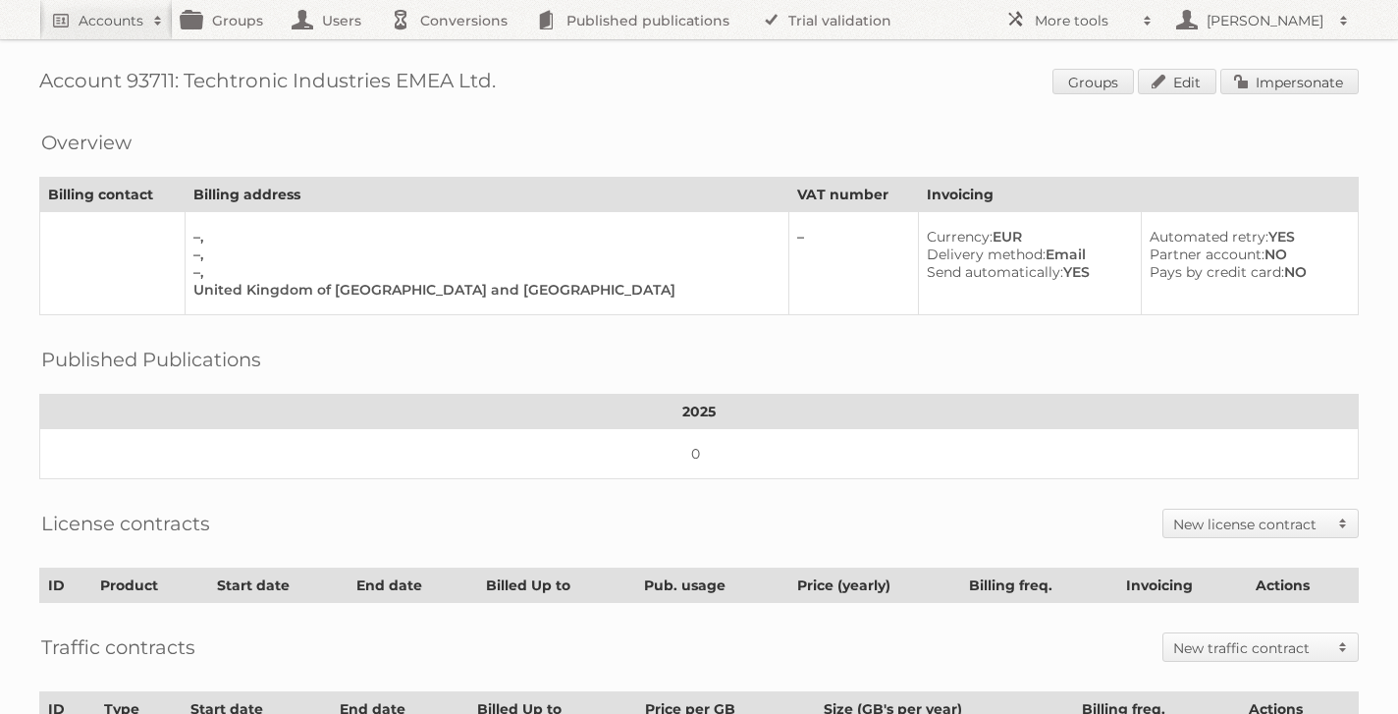
click at [1174, 95] on span "Groups Edit Impersonate" at bounding box center [1206, 83] width 306 height 29
click at [1174, 91] on link "Edit" at bounding box center [1177, 82] width 79 height 26
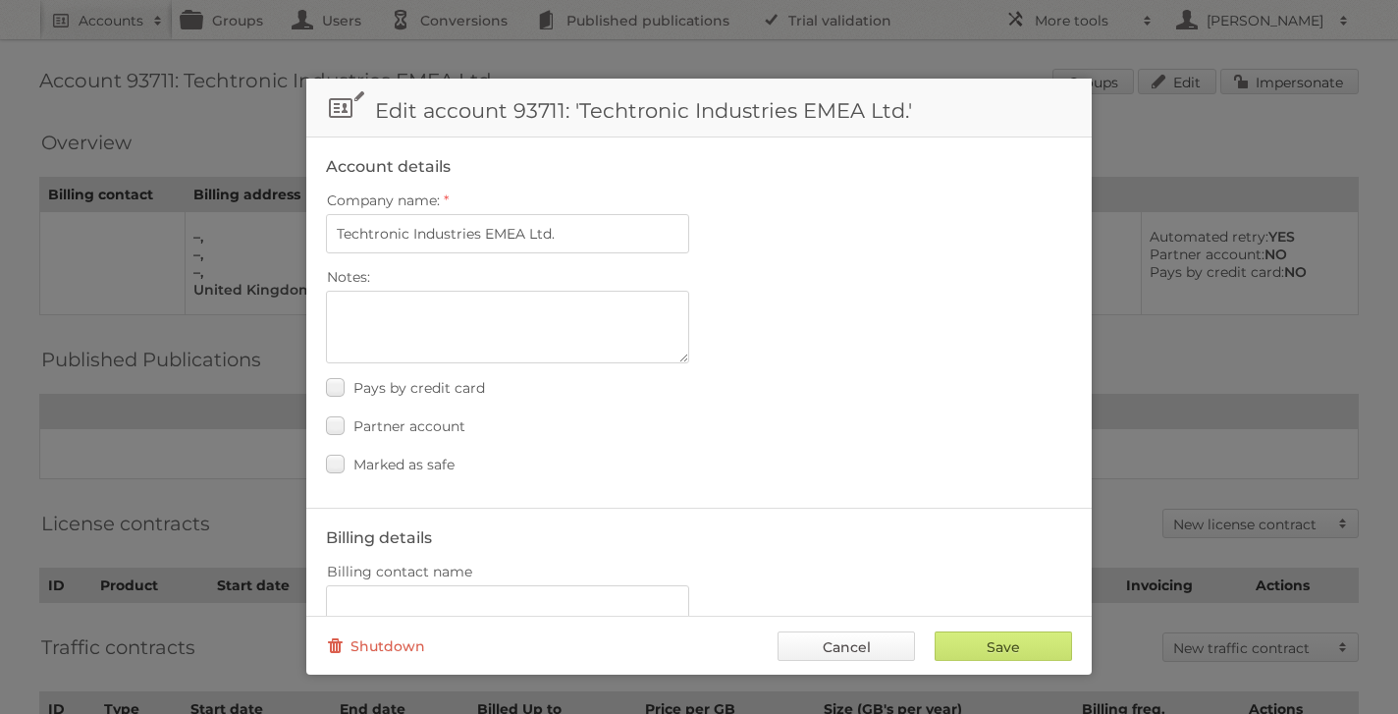
click at [863, 656] on link "Cancel" at bounding box center [846, 645] width 137 height 29
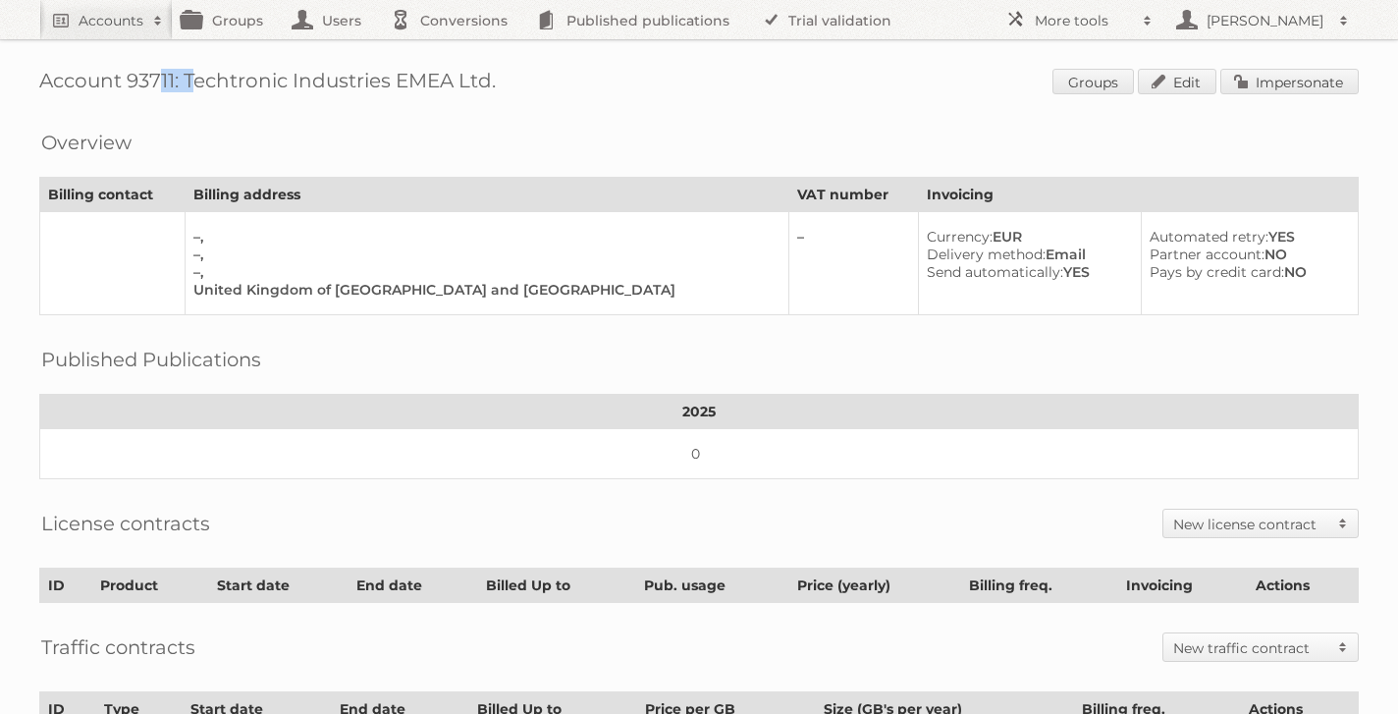
drag, startPoint x: 174, startPoint y: 82, endPoint x: 130, endPoint y: 82, distance: 44.2
click at [130, 82] on h1 "Account 93711: Techtronic Industries EMEA Ltd. Groups Edit Impersonate" at bounding box center [699, 83] width 1320 height 29
copy h1 "93711"
click at [1183, 85] on link "Edit" at bounding box center [1177, 82] width 79 height 26
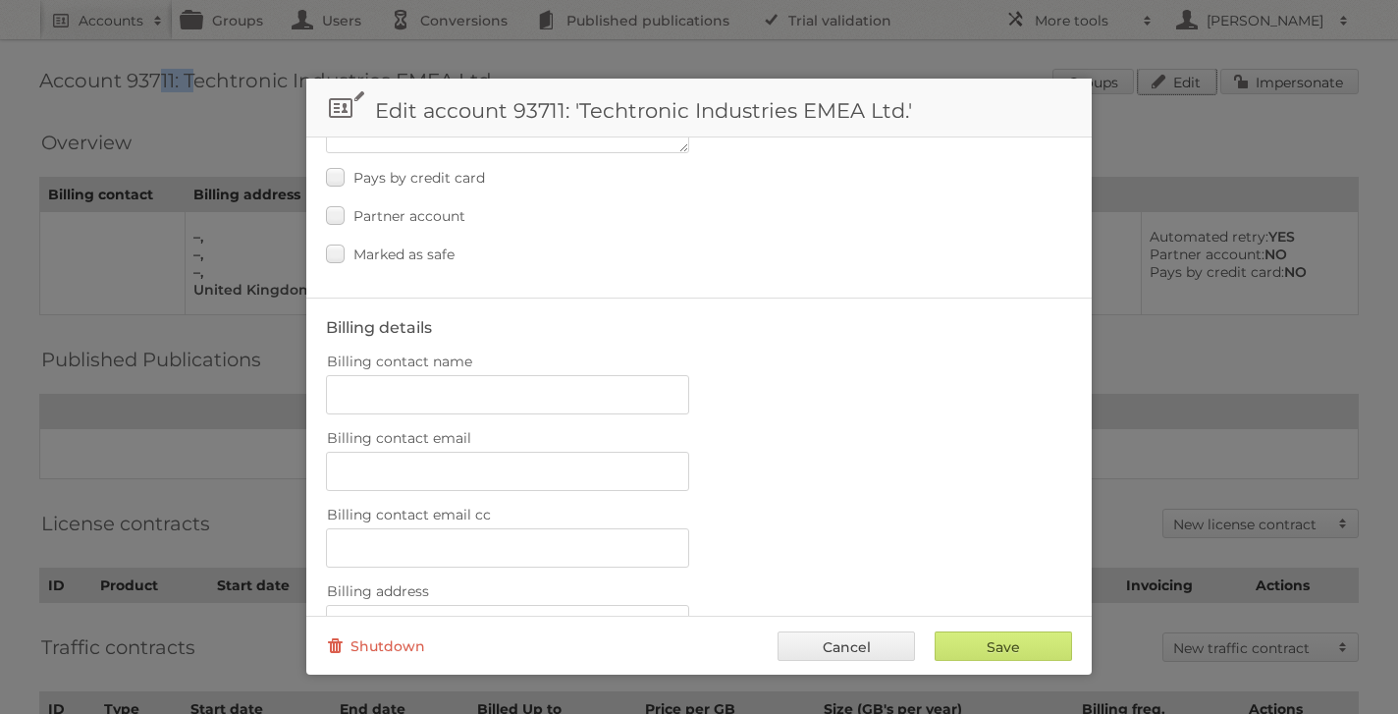
scroll to position [289, 0]
click at [393, 317] on input "Billing contact name" at bounding box center [507, 316] width 363 height 39
paste input "[PERSON_NAME]"
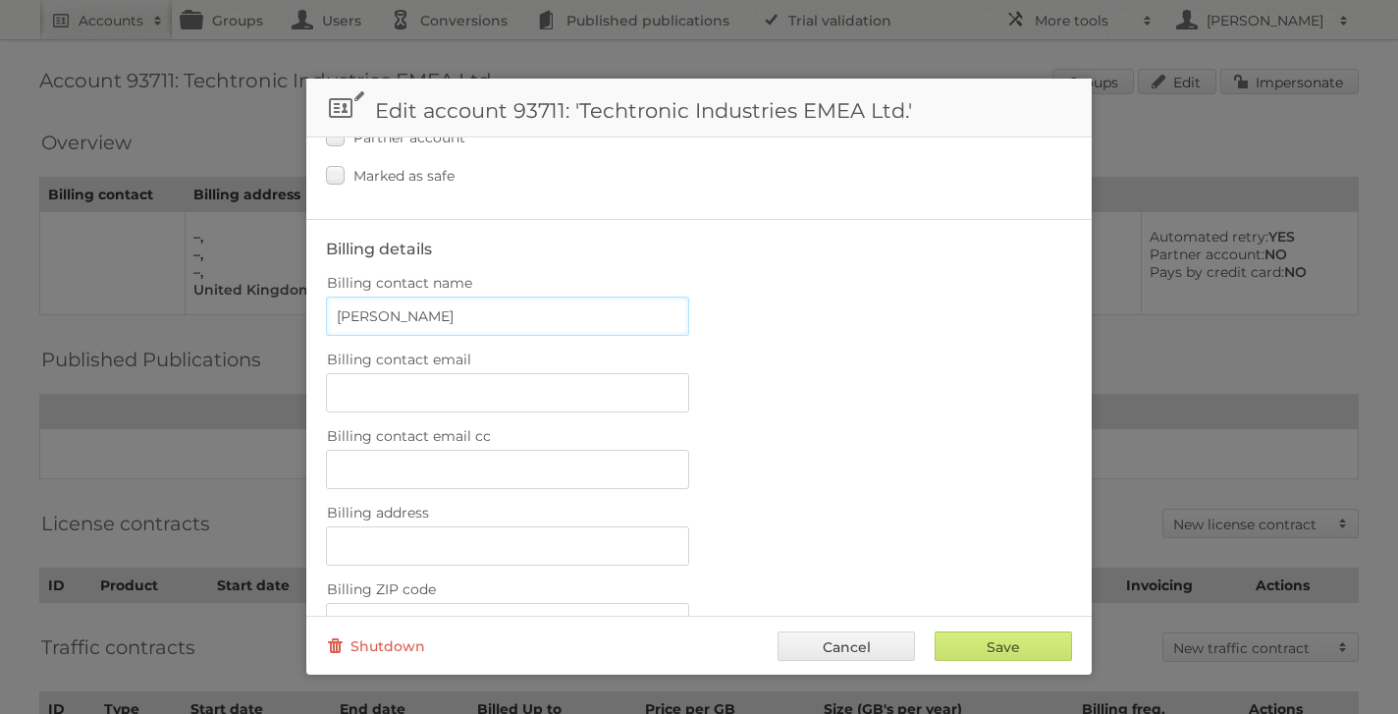
type input "[PERSON_NAME]"
click at [403, 393] on input "Billing contact email" at bounding box center [507, 392] width 363 height 39
paste input "[PERSON_NAME][EMAIL_ADDRESS][PERSON_NAME][DOMAIN_NAME]"
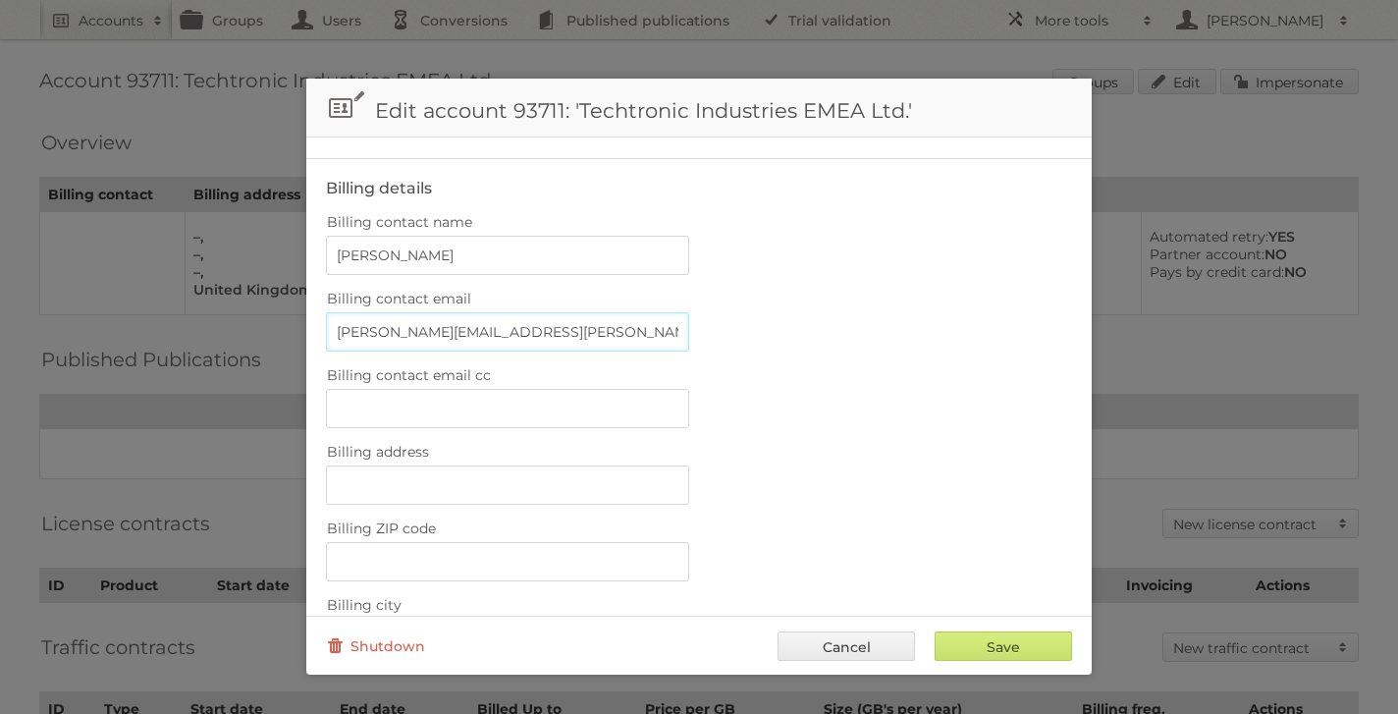
scroll to position [371, 0]
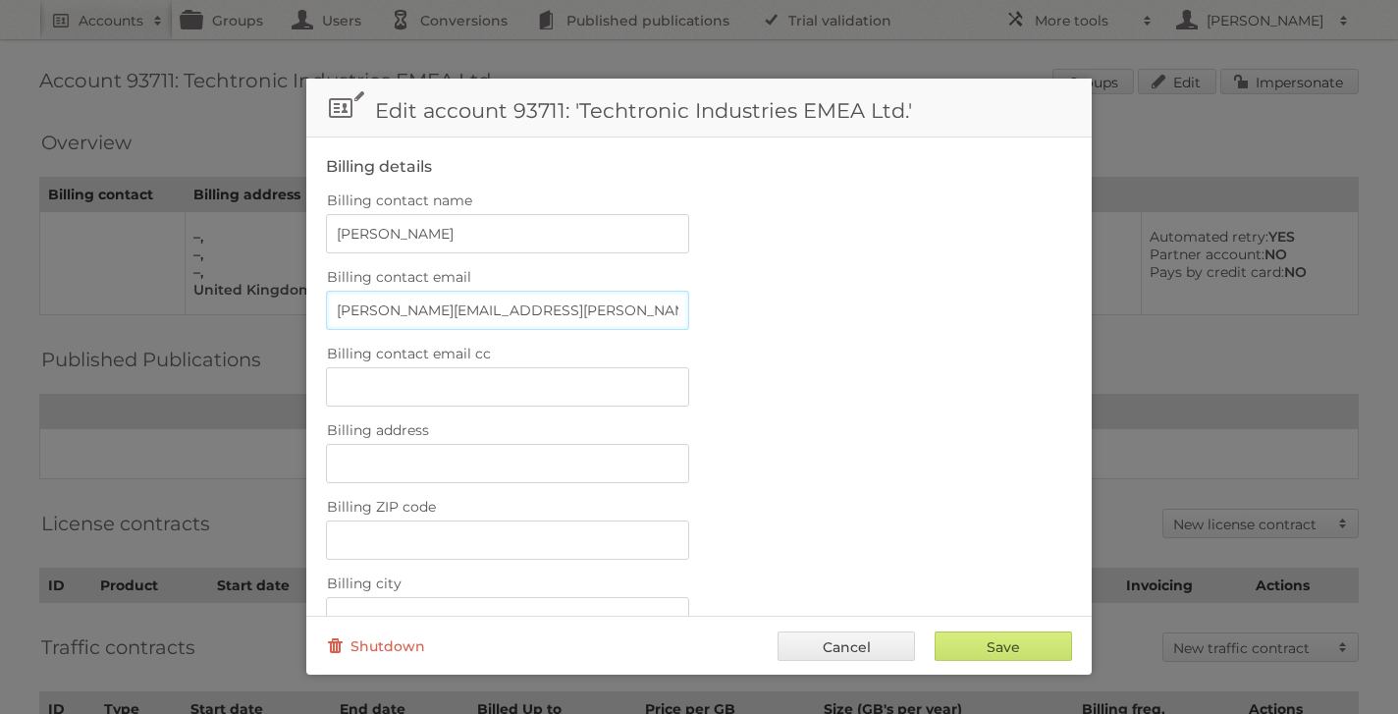
type input "[PERSON_NAME][EMAIL_ADDRESS][PERSON_NAME][DOMAIN_NAME]"
click at [421, 373] on input "Billing contact email cc" at bounding box center [507, 386] width 363 height 39
paste input "rachel.morton@tti-emea.com"
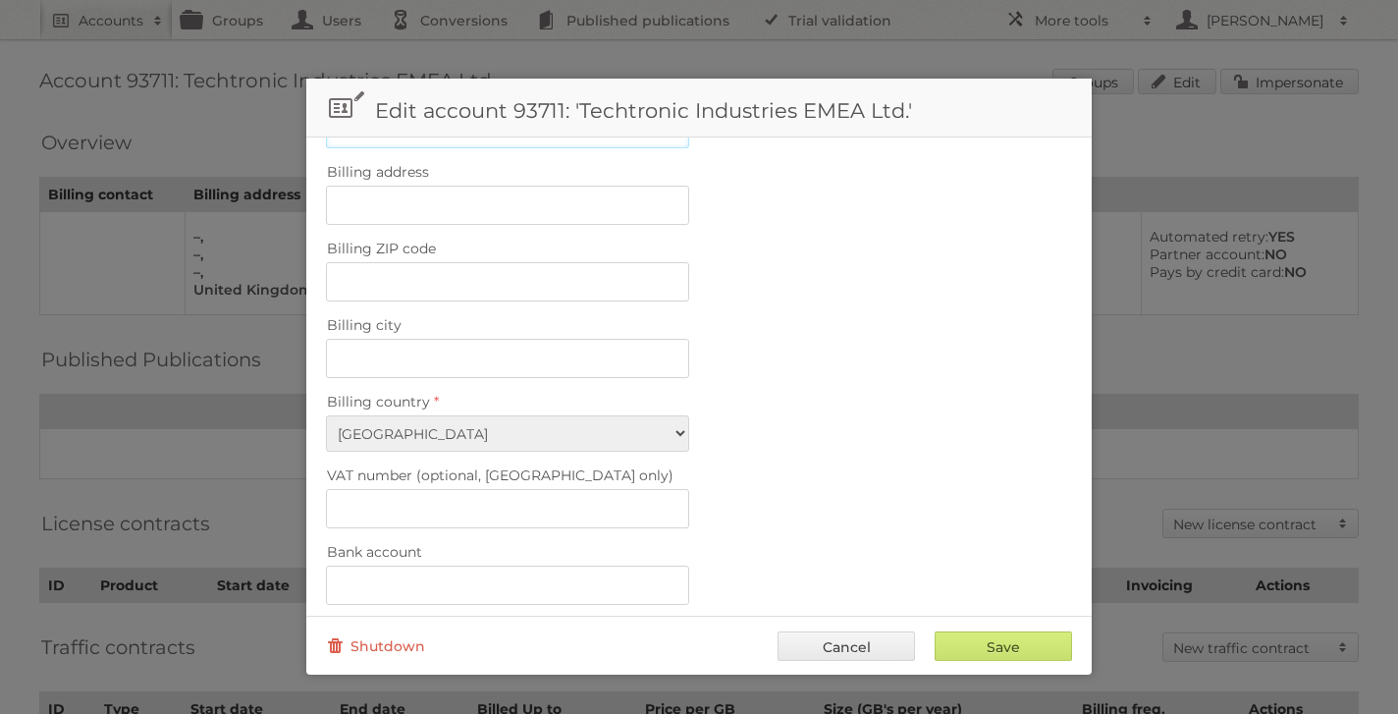
scroll to position [615, 0]
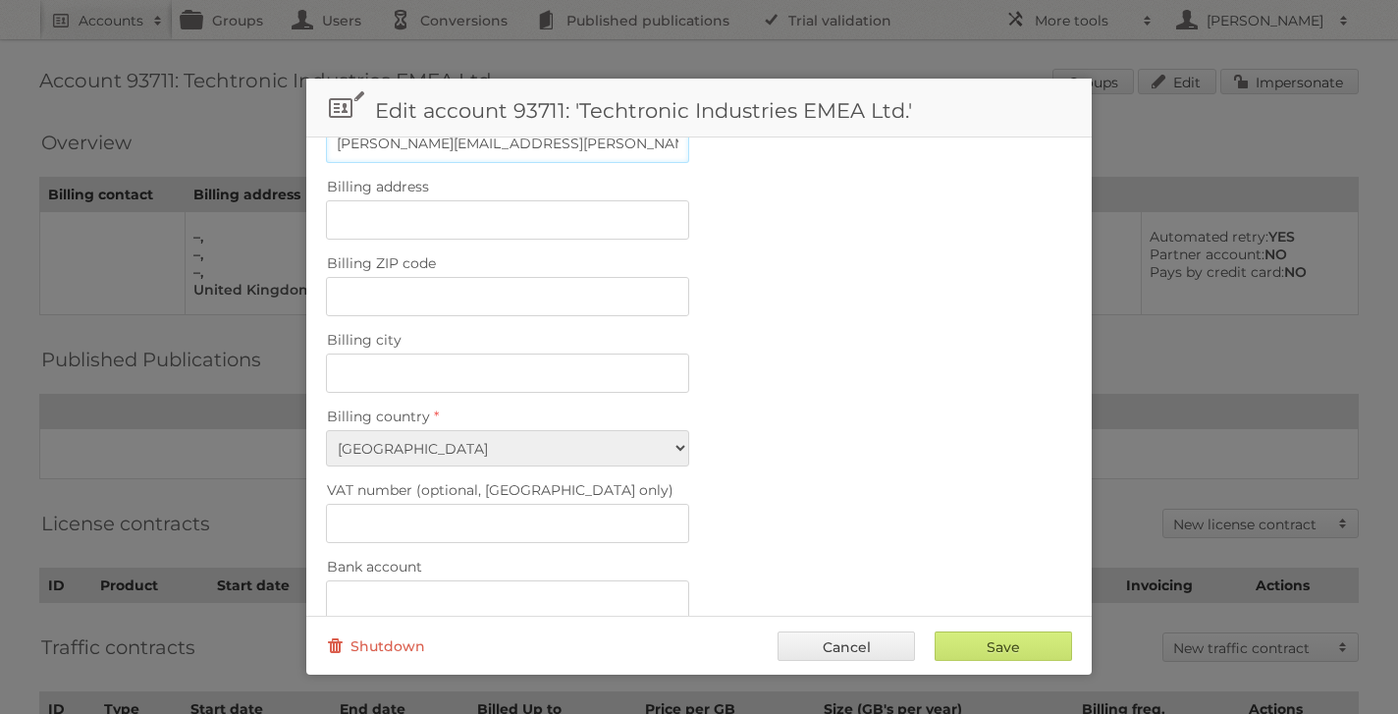
type input "rachel.morton@tti-emea.com"
click at [418, 215] on input "Billing address" at bounding box center [507, 219] width 363 height 39
paste input "22 Market Street"
click at [527, 213] on input "22 Market Street, Market Styreet" at bounding box center [507, 219] width 363 height 39
type input "22 Market Street, Market Street"
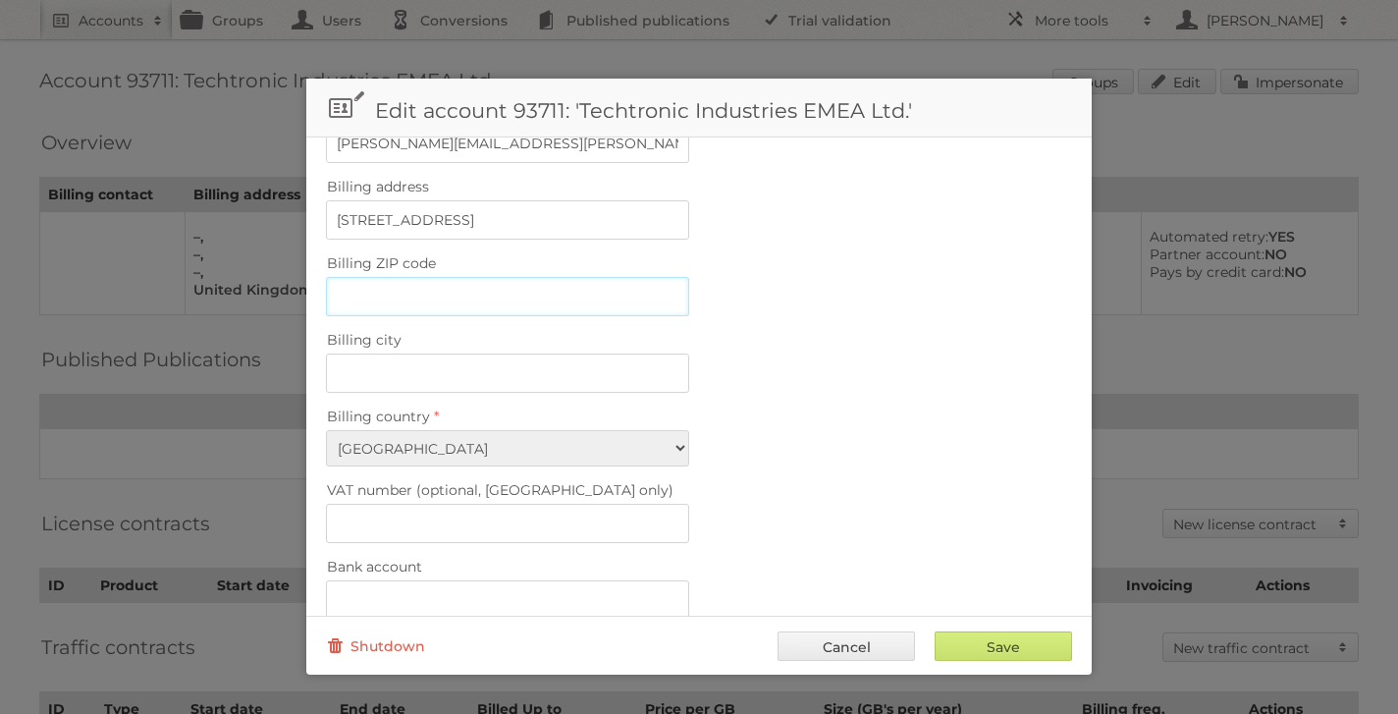
click at [426, 285] on input "Billing ZIP code" at bounding box center [507, 296] width 363 height 39
paste input "SL6 8AD"
type input "SL6 8AD"
click at [460, 354] on input "Billing city" at bounding box center [507, 373] width 363 height 39
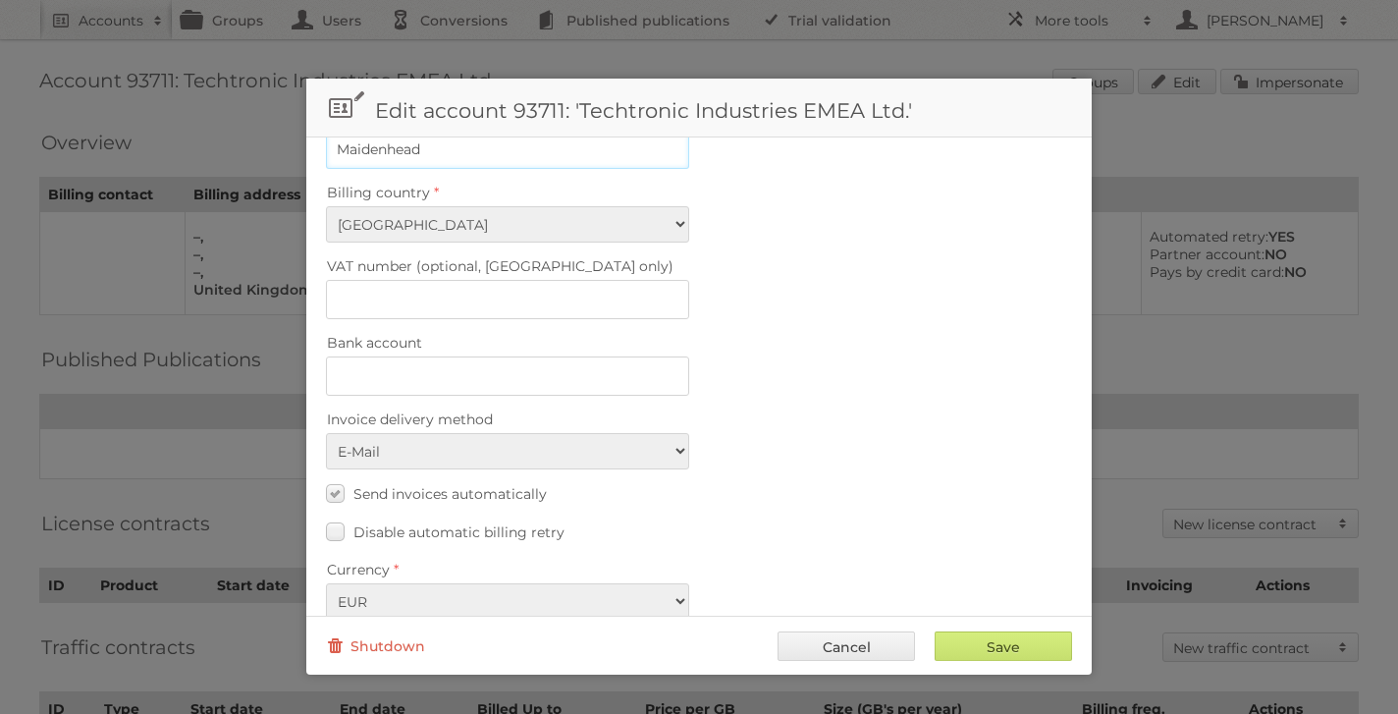
scroll to position [850, 0]
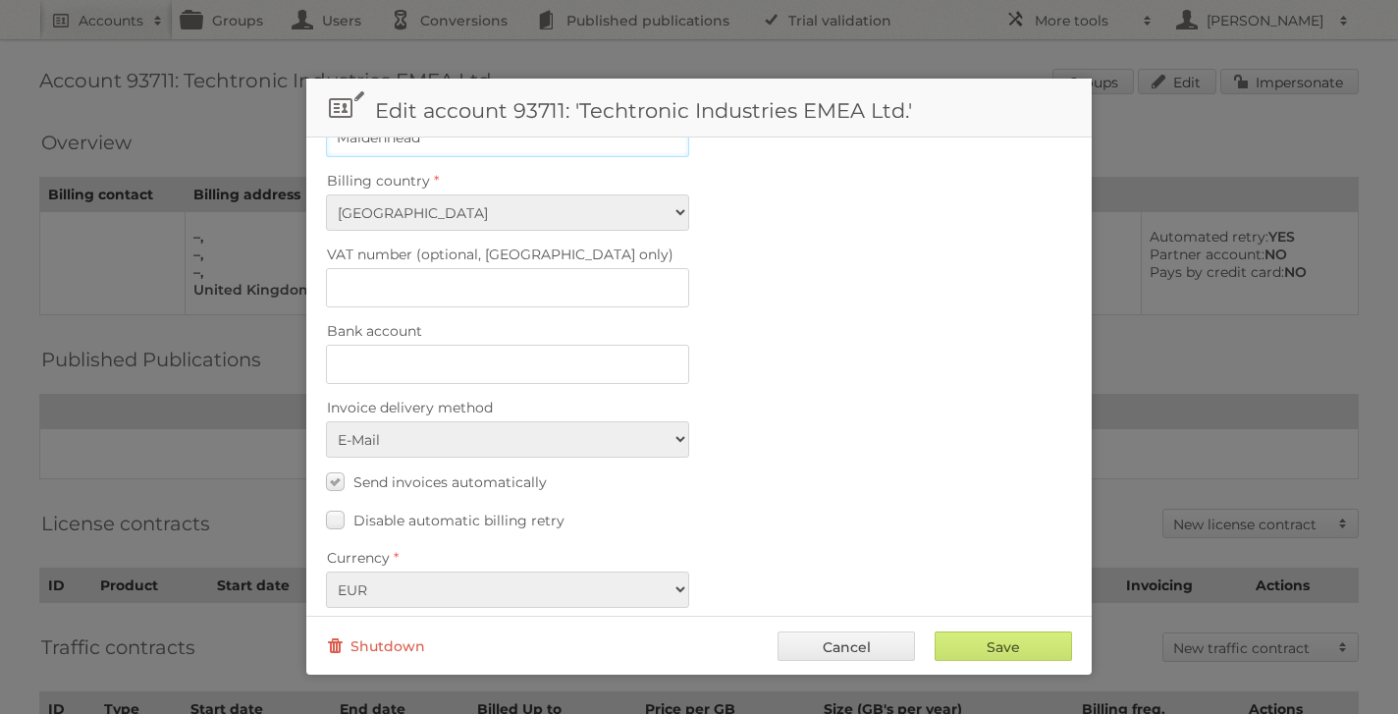
type input "Maidenhead"
click at [882, 339] on div "Bank account" at bounding box center [699, 350] width 746 height 67
click at [989, 651] on input "Save" at bounding box center [1003, 645] width 137 height 29
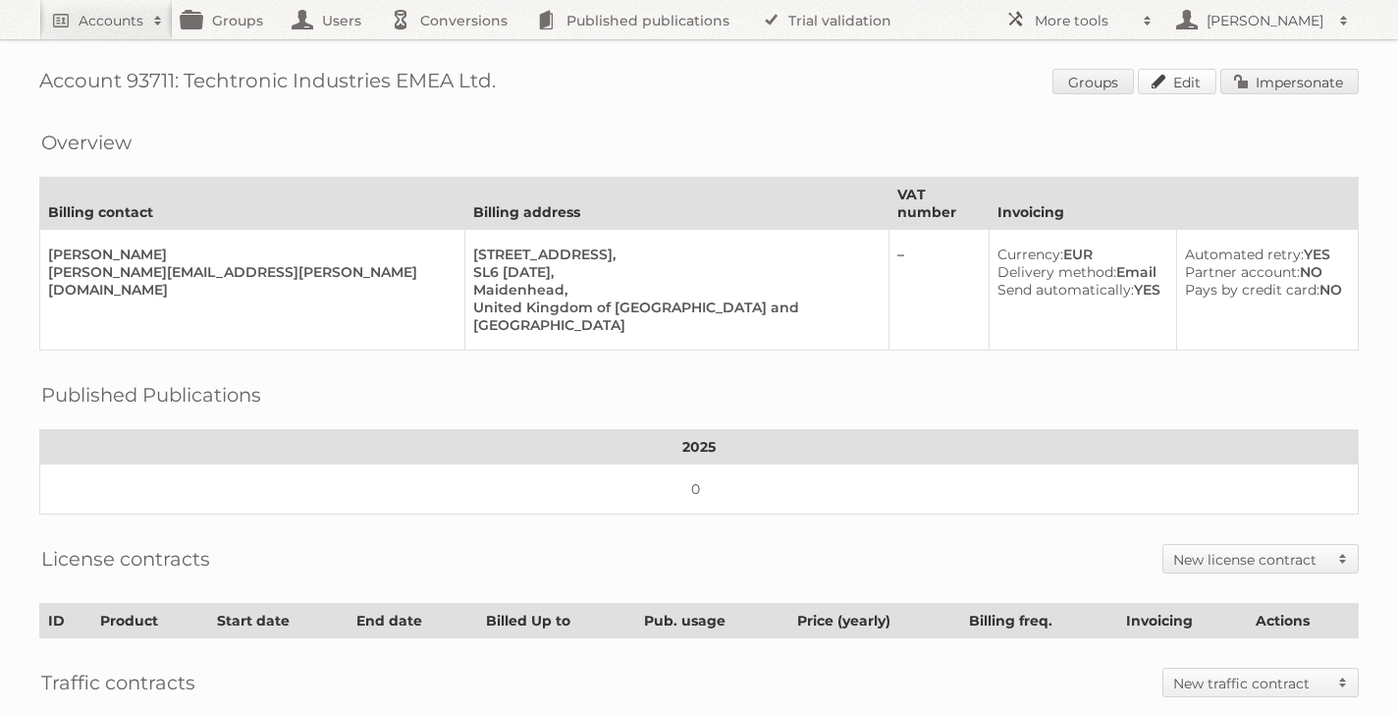
click at [1184, 78] on link "Edit" at bounding box center [1177, 82] width 79 height 26
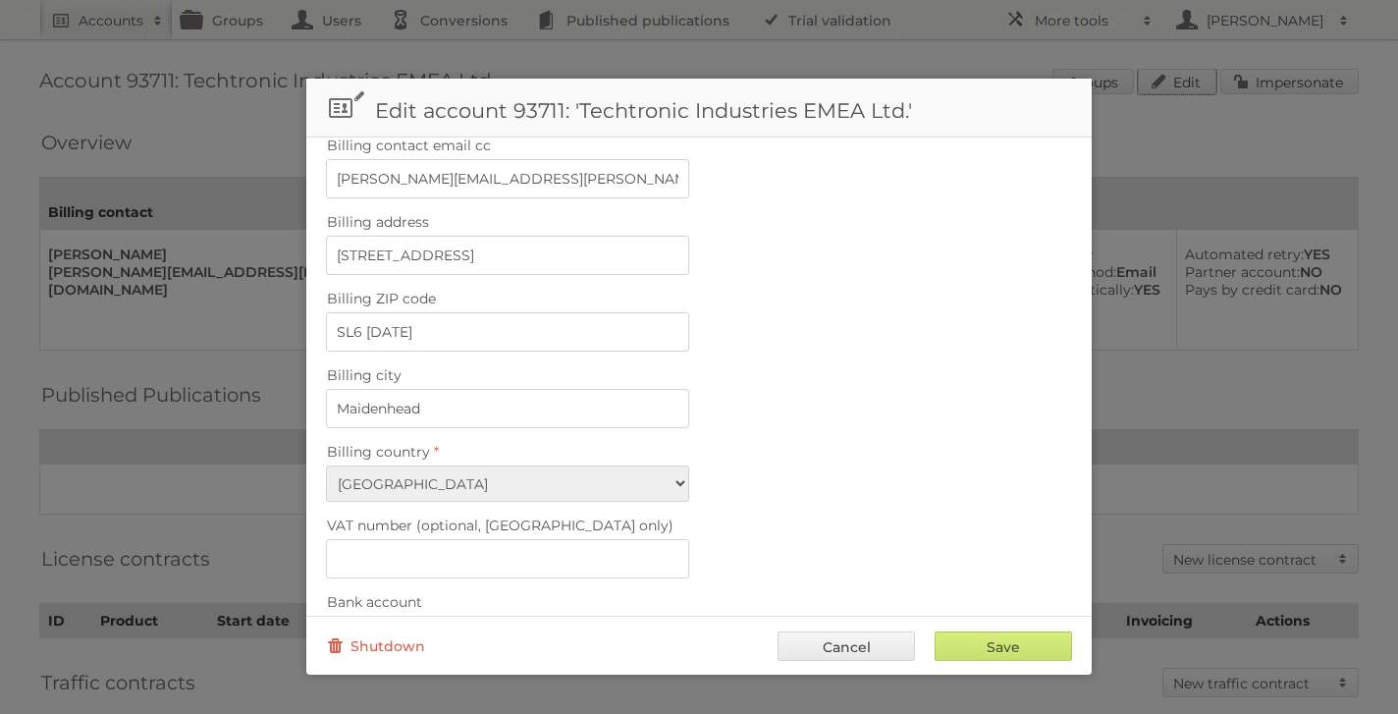
scroll to position [578, 0]
drag, startPoint x: 572, startPoint y: 244, endPoint x: 450, endPoint y: 247, distance: 121.8
click at [450, 247] on input "22 Market Street, Market Street" at bounding box center [507, 256] width 363 height 39
type input "22 Market Street"
click at [731, 362] on label "Billing city" at bounding box center [699, 375] width 746 height 27
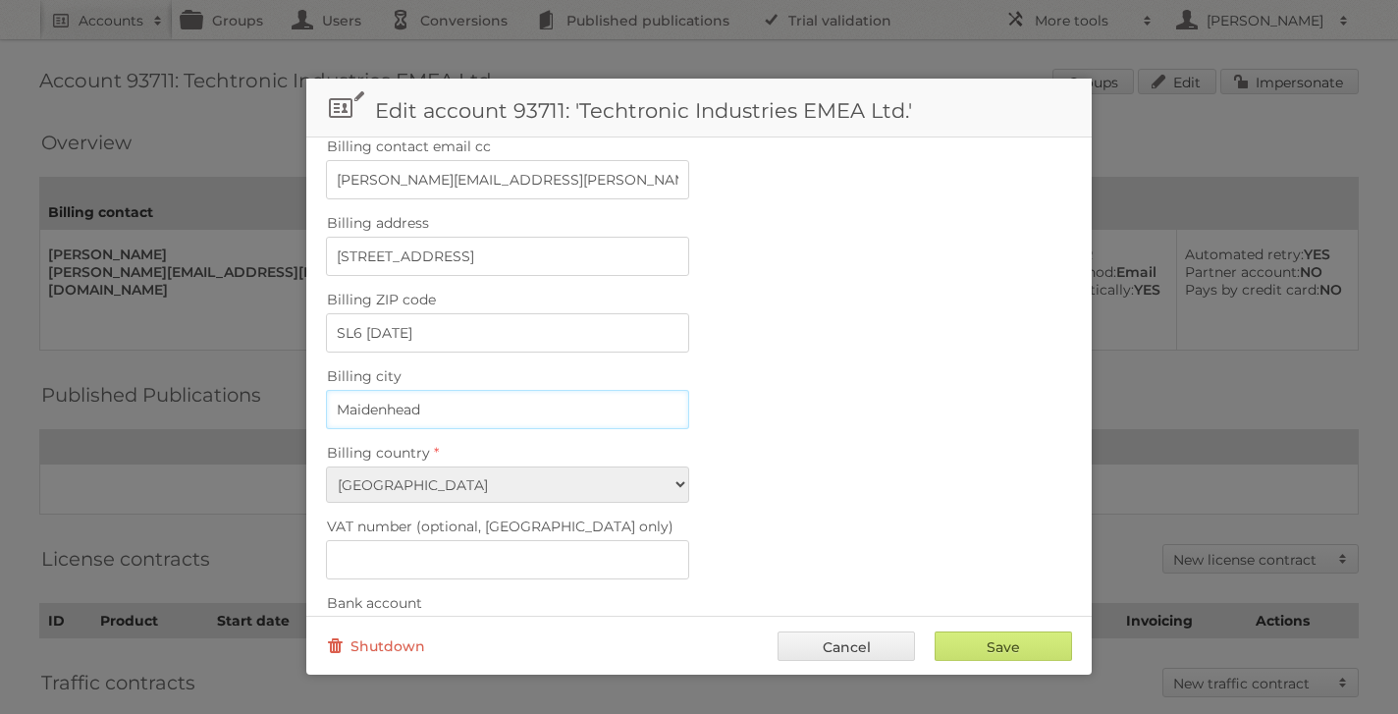
click at [689, 390] on input "Maidenhead" at bounding box center [507, 409] width 363 height 39
click at [1018, 648] on input "Save" at bounding box center [1003, 645] width 137 height 29
type input "..."
